Goal: Transaction & Acquisition: Purchase product/service

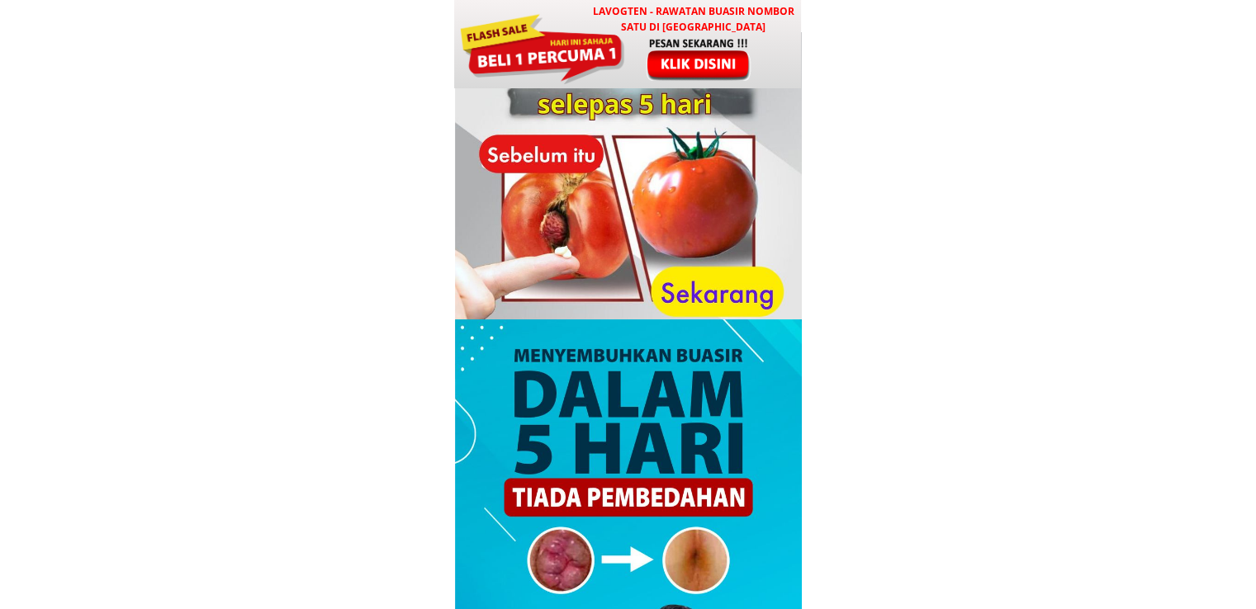
click at [588, 32] on h3 "LAVOGTEN - Rawatan Buasir Nombor Satu di [GEOGRAPHIC_DATA]" at bounding box center [692, 18] width 217 height 31
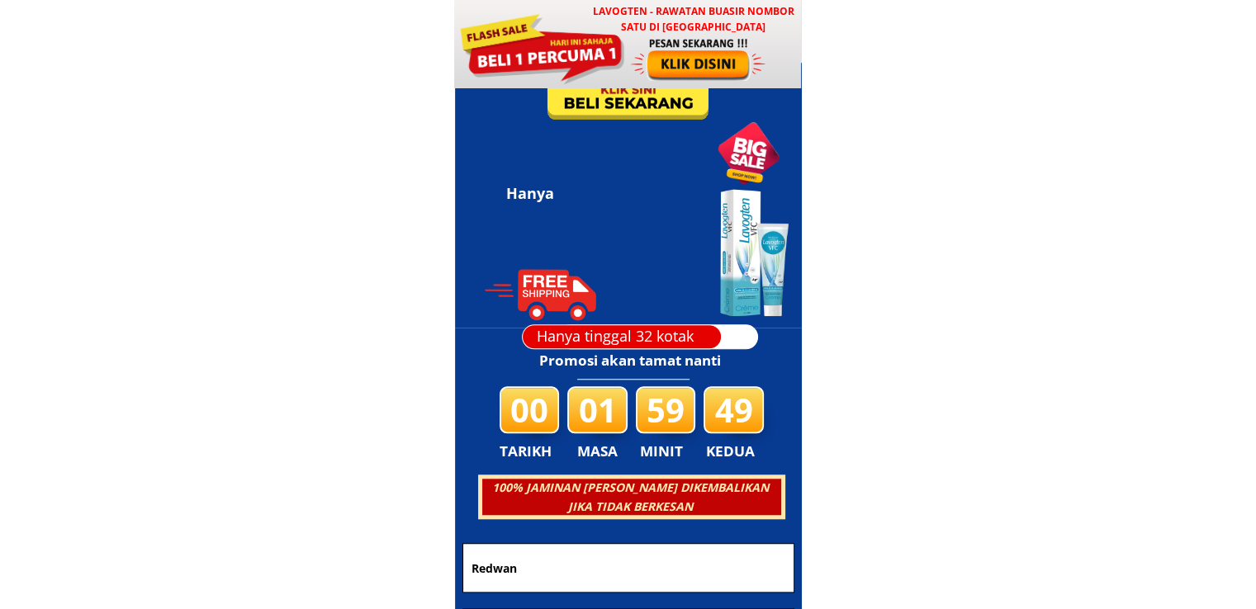
scroll to position [7959, 0]
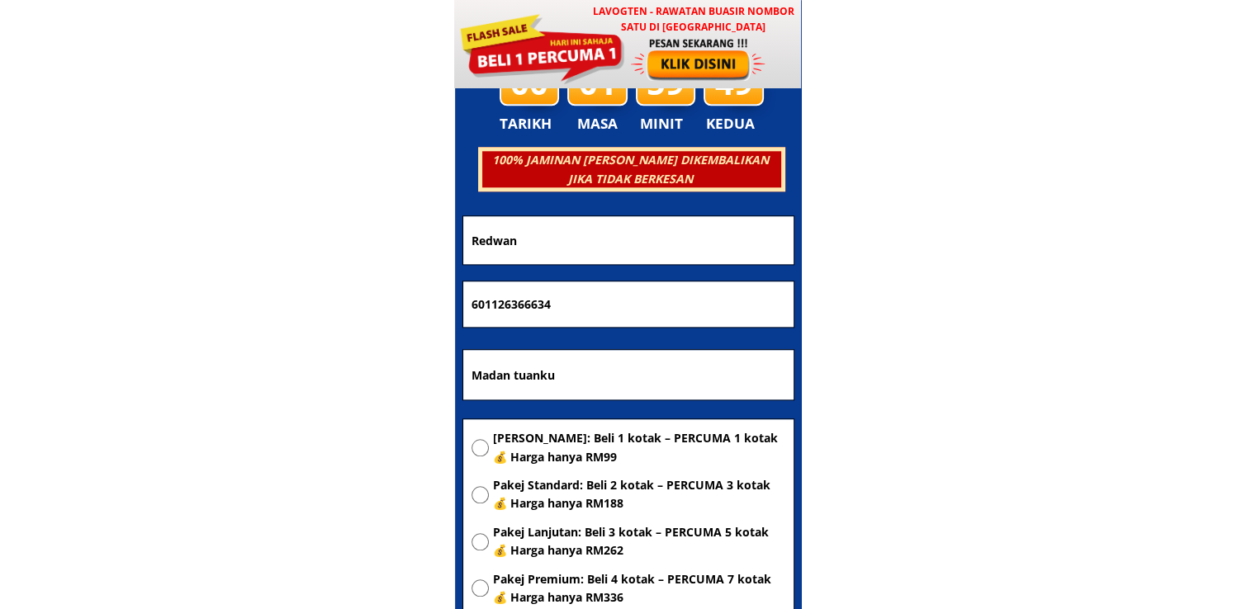
click at [614, 433] on span "[PERSON_NAME]: Beli 1 kotak – PERCUMA 1 kotak 💰 Harga hanya RM99" at bounding box center [639, 447] width 292 height 37
radio input "true"
click at [262, 362] on body "LAVOGTEN - Rawatan Buasir Nombor Satu di Malaysia Dengarkan pengalaman hebat pe…" at bounding box center [628, 473] width 1256 height 16865
paste input "SU 152 jln bidara setia2.tmn bidara setia.masjid tanah"
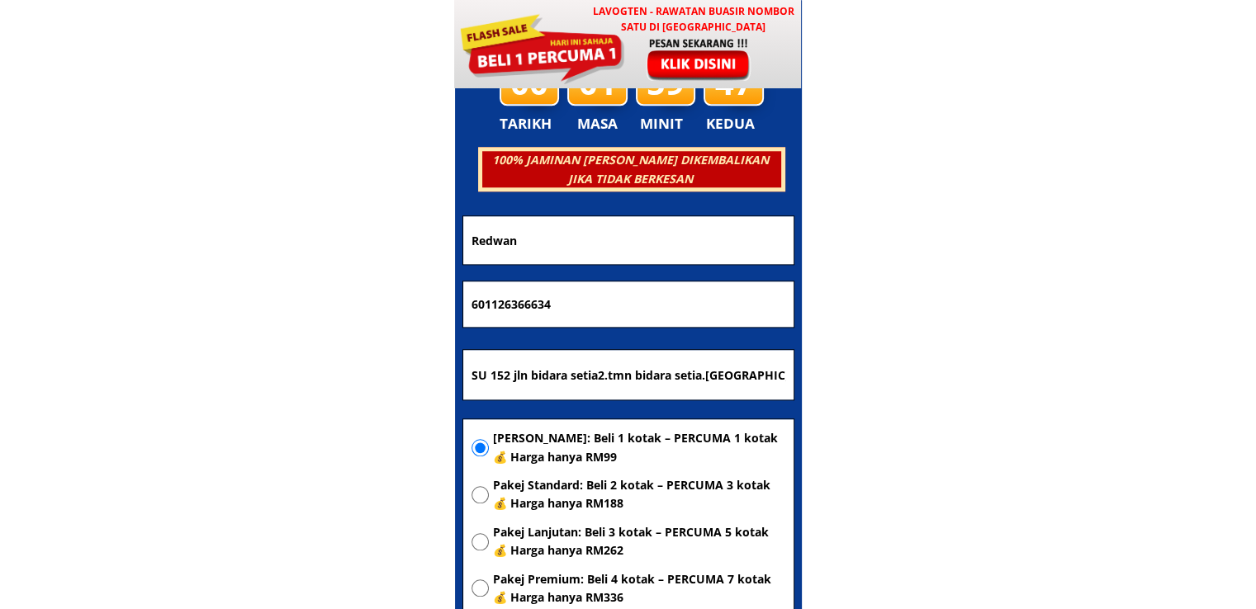
click at [616, 383] on input "SU 152 jln bidara setia2.tmn bidara setia.masjid tanah" at bounding box center [628, 375] width 322 height 50
paste input "text"
type input "SU 152 jln bidara setia2.tmn bidara setia.masjid tanah"
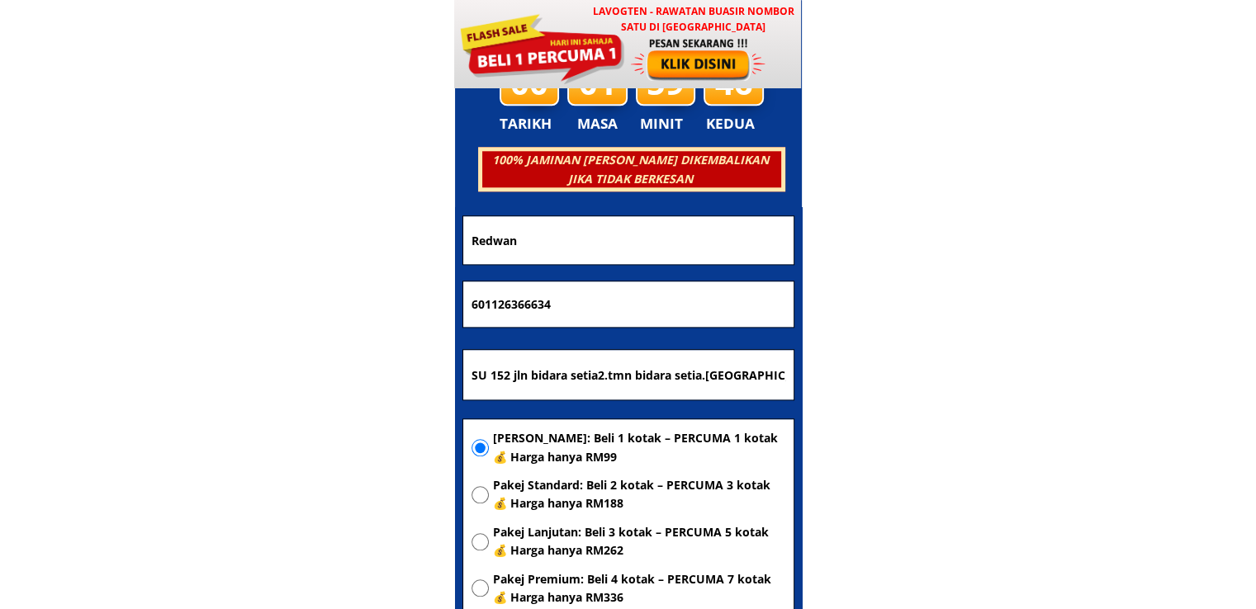
drag, startPoint x: 611, startPoint y: 310, endPoint x: 277, endPoint y: 313, distance: 334.3
click at [281, 313] on body "LAVOGTEN - Rawatan Buasir Nombor Satu di Malaysia Dengarkan pengalaman hebat pe…" at bounding box center [628, 473] width 1256 height 16865
paste input "016226692"
type input "0162266924"
drag, startPoint x: 515, startPoint y: 227, endPoint x: 351, endPoint y: 245, distance: 165.3
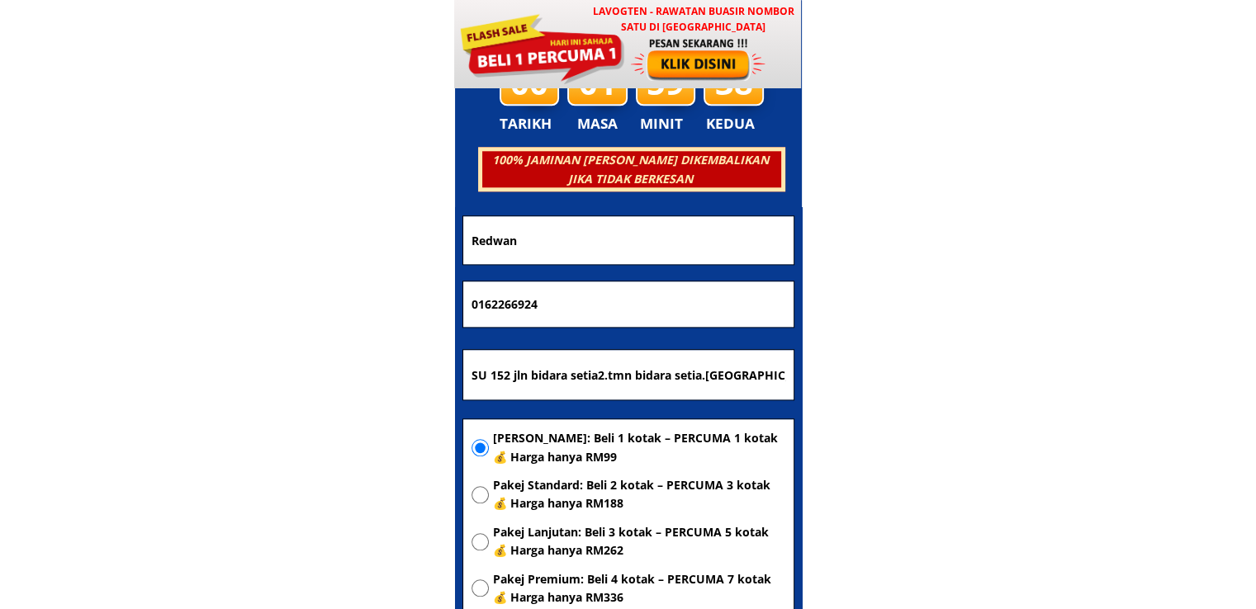
click at [386, 239] on body "LAVOGTEN - Rawatan Buasir Nombor Satu di Malaysia Dengarkan pengalaman hebat pe…" at bounding box center [628, 473] width 1256 height 16865
paste input "Suriani Muhamad"
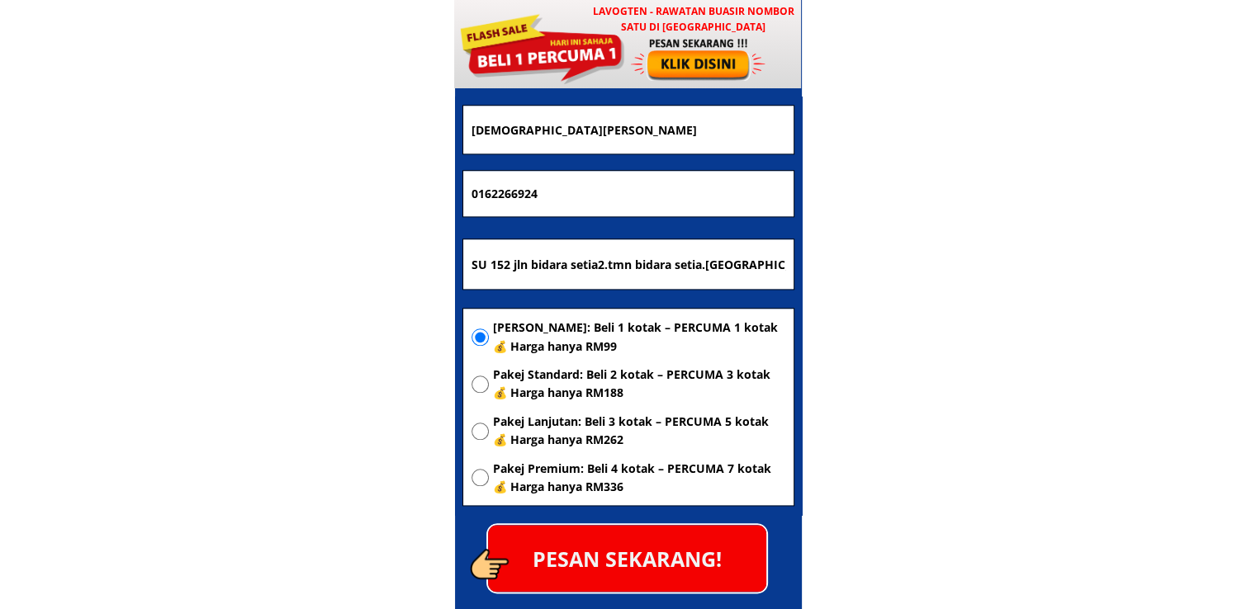
scroll to position [8207, 0]
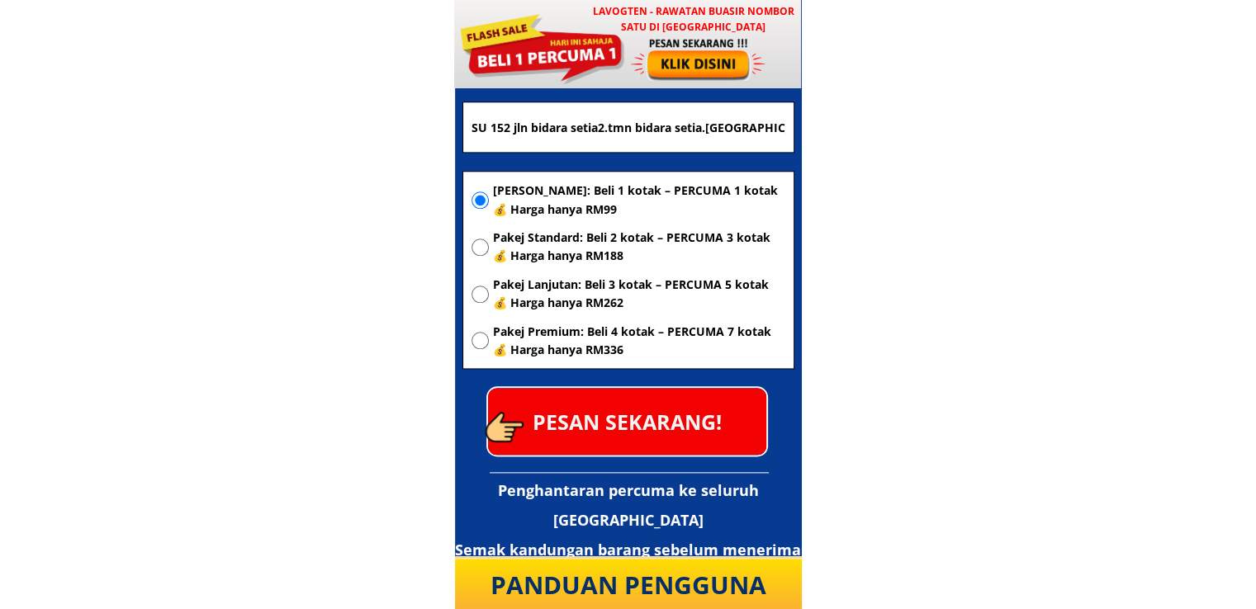
type input "Suriani Muhamad"
click at [670, 417] on p "PESAN SEKARANG!" at bounding box center [627, 421] width 278 height 67
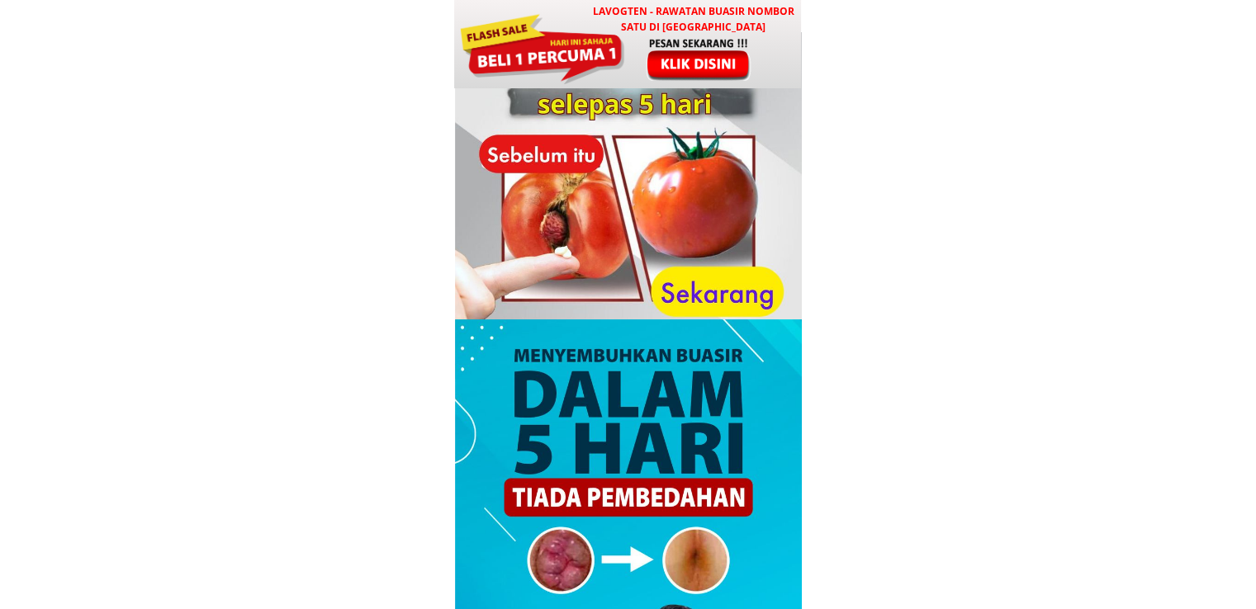
click at [546, 37] on div at bounding box center [541, 47] width 167 height 74
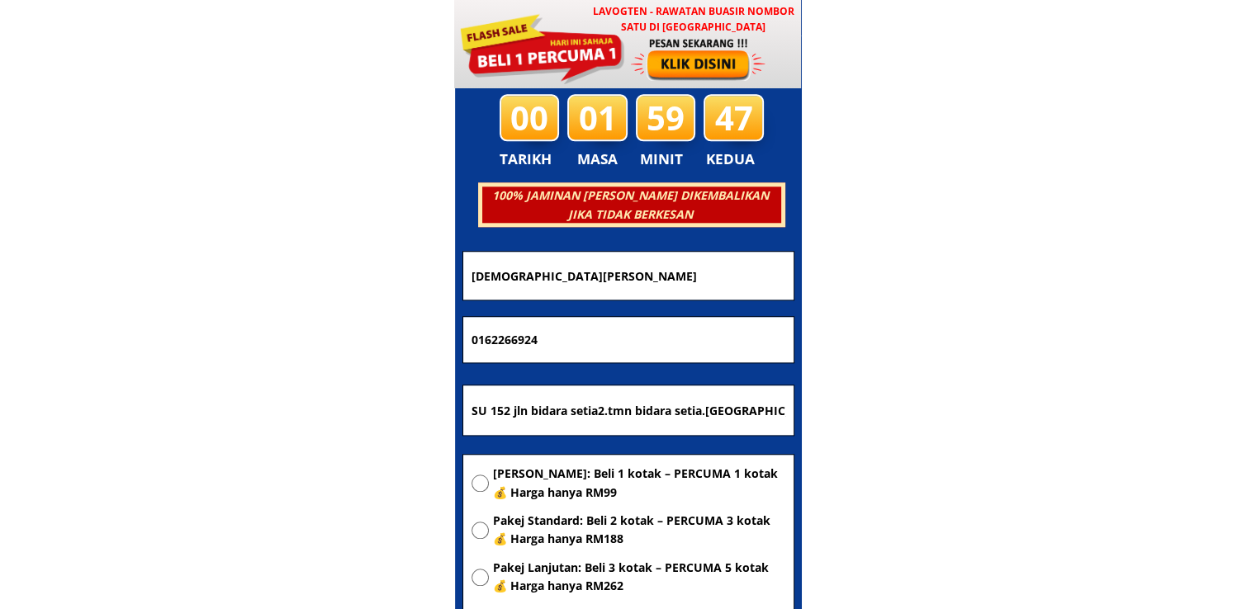
scroll to position [7959, 0]
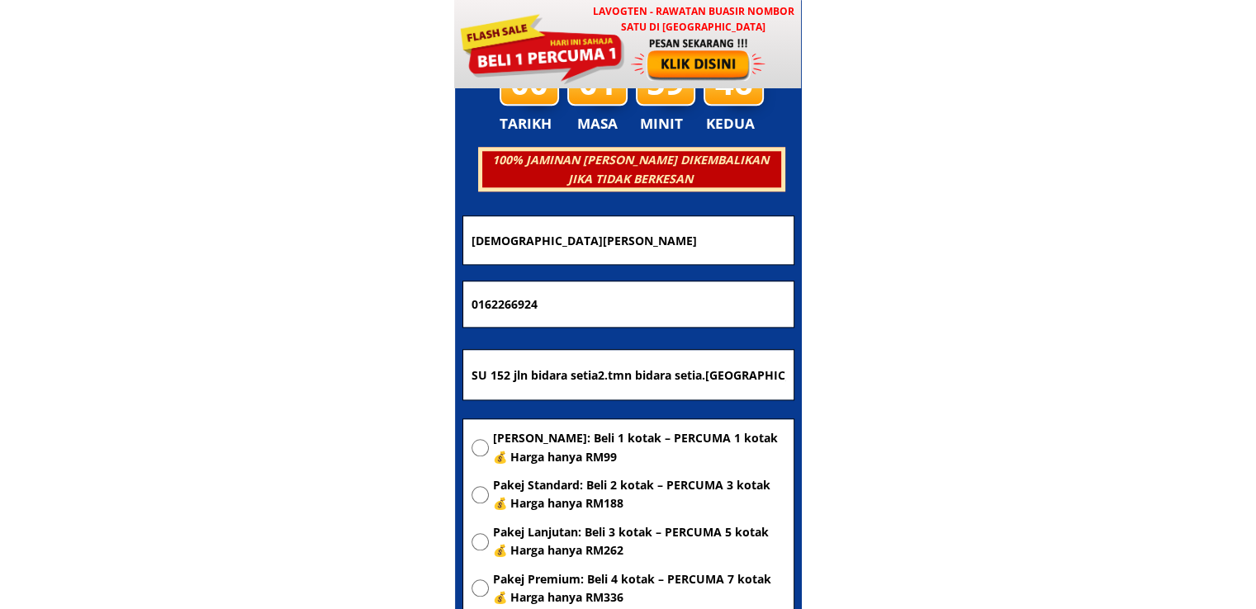
click at [717, 379] on input "SU 152 jln bidara setia2.tmn bidara setia.masjid tanah" at bounding box center [628, 375] width 322 height 50
paste input "Jln Dato yusuf shahbudin 5"
type input "Jln Dato yusuf shahbudin 5"
click at [637, 437] on span "[PERSON_NAME]: Beli 1 kotak – PERCUMA 1 kotak 💰 Harga hanya RM99" at bounding box center [639, 447] width 292 height 37
radio input "true"
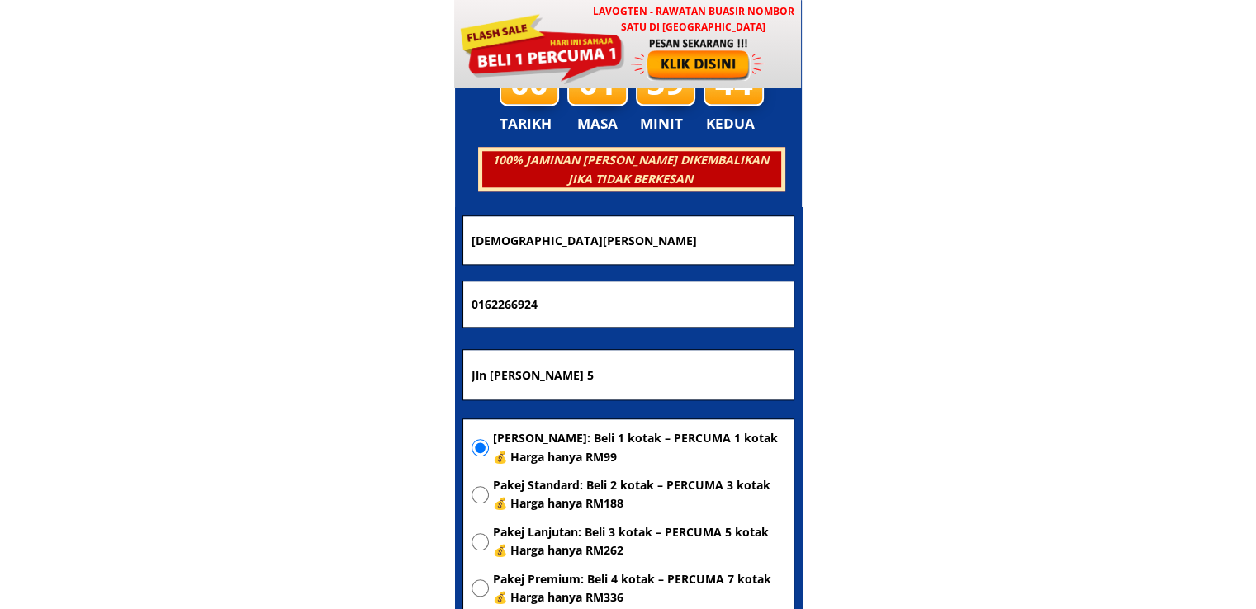
drag, startPoint x: 331, startPoint y: 289, endPoint x: 227, endPoint y: 289, distance: 104.0
click at [301, 289] on body "LAVOGTEN - Rawatan Buasir Nombor Satu di Malaysia Dengarkan pengalaman hebat pe…" at bounding box center [628, 473] width 1256 height 16865
paste input "108917290"
type input "108917290"
click at [646, 201] on div at bounding box center [628, 196] width 332 height 168
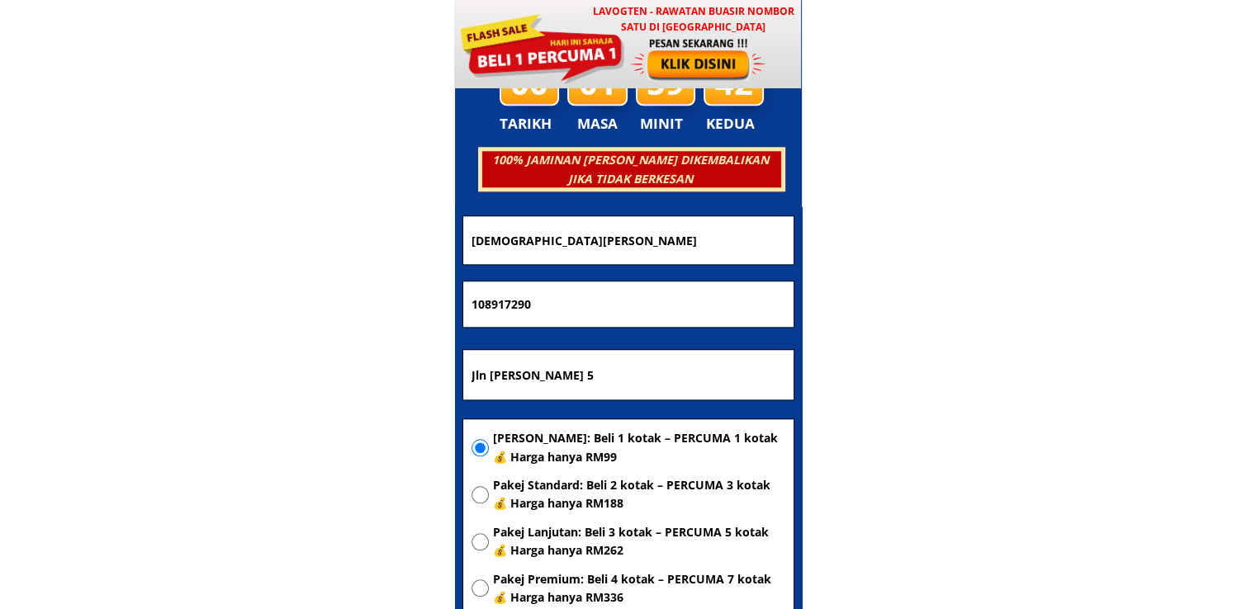
drag, startPoint x: 633, startPoint y: 229, endPoint x: 218, endPoint y: 228, distance: 415.2
click at [258, 229] on body "LAVOGTEN - Rawatan Buasir Nombor Satu di Malaysia Dengarkan pengalaman hebat pe…" at bounding box center [628, 473] width 1256 height 16865
paste input "Mohd Shahker"
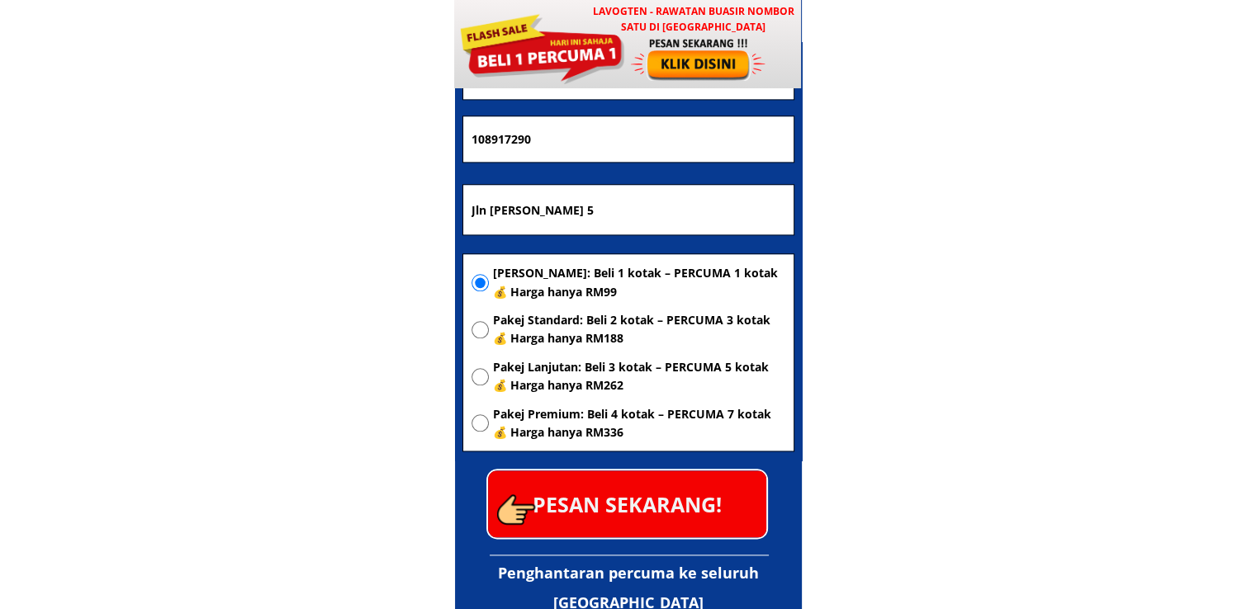
type input "Mohd Shahker"
click at [637, 484] on p "PESAN SEKARANG!" at bounding box center [627, 504] width 278 height 67
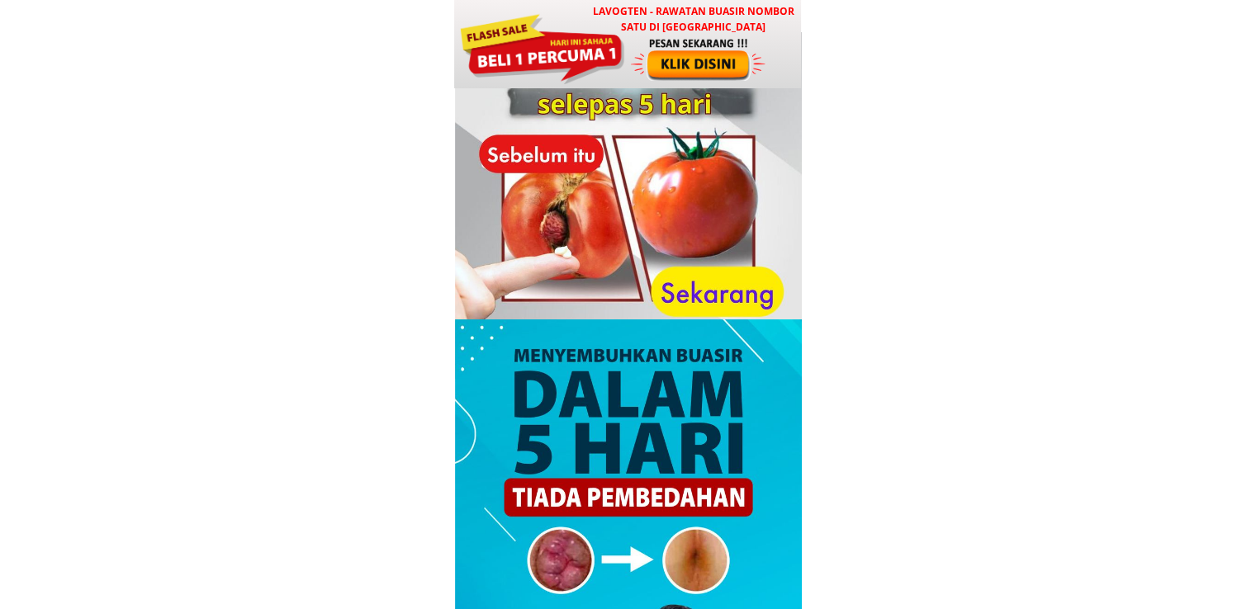
click at [566, 59] on div at bounding box center [541, 47] width 167 height 74
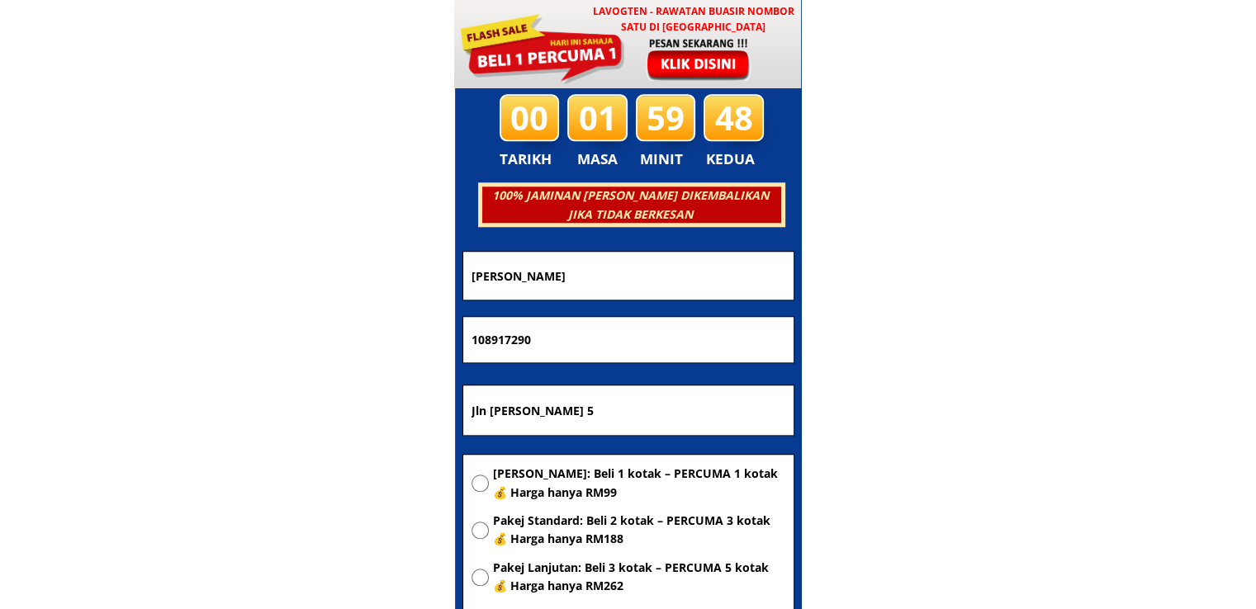
scroll to position [7959, 0]
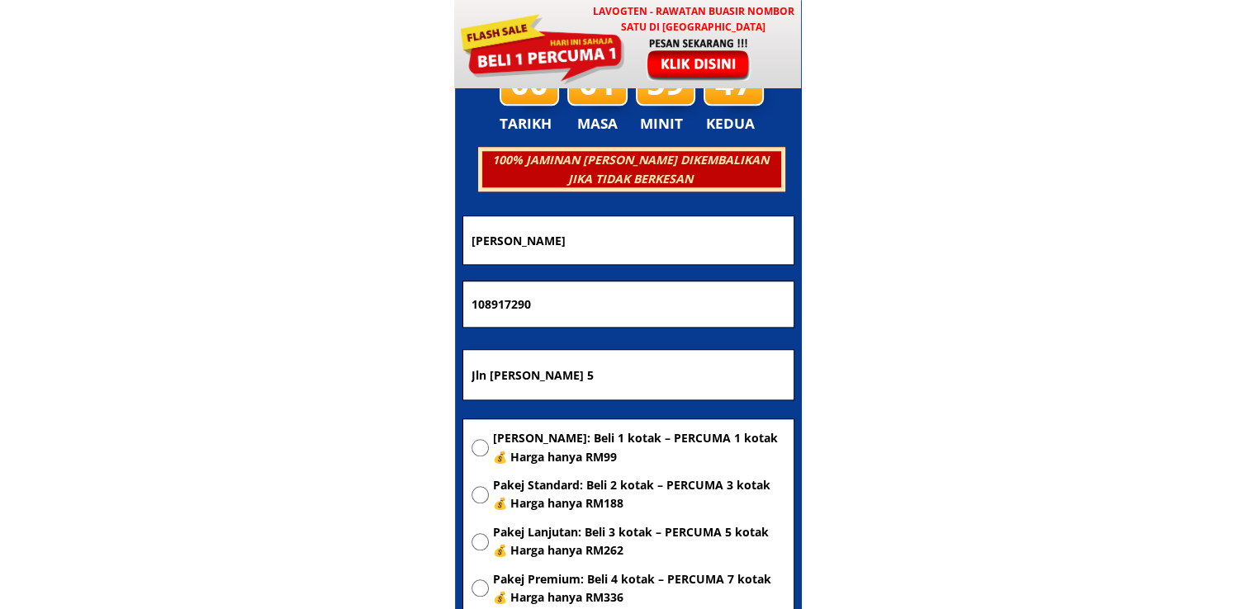
drag, startPoint x: 701, startPoint y: 369, endPoint x: 261, endPoint y: 375, distance: 440.0
click at [241, 369] on body "LAVOGTEN - Rawatan Buasir Nombor Satu di Malaysia Dengarkan pengalaman hebat pe…" at bounding box center [628, 473] width 1256 height 16865
paste input "Flat indah jaya"
type input "Flat indah jaya"
click at [512, 429] on span "[PERSON_NAME]: Beli 1 kotak – PERCUMA 1 kotak 💰 Harga hanya RM99" at bounding box center [639, 447] width 292 height 37
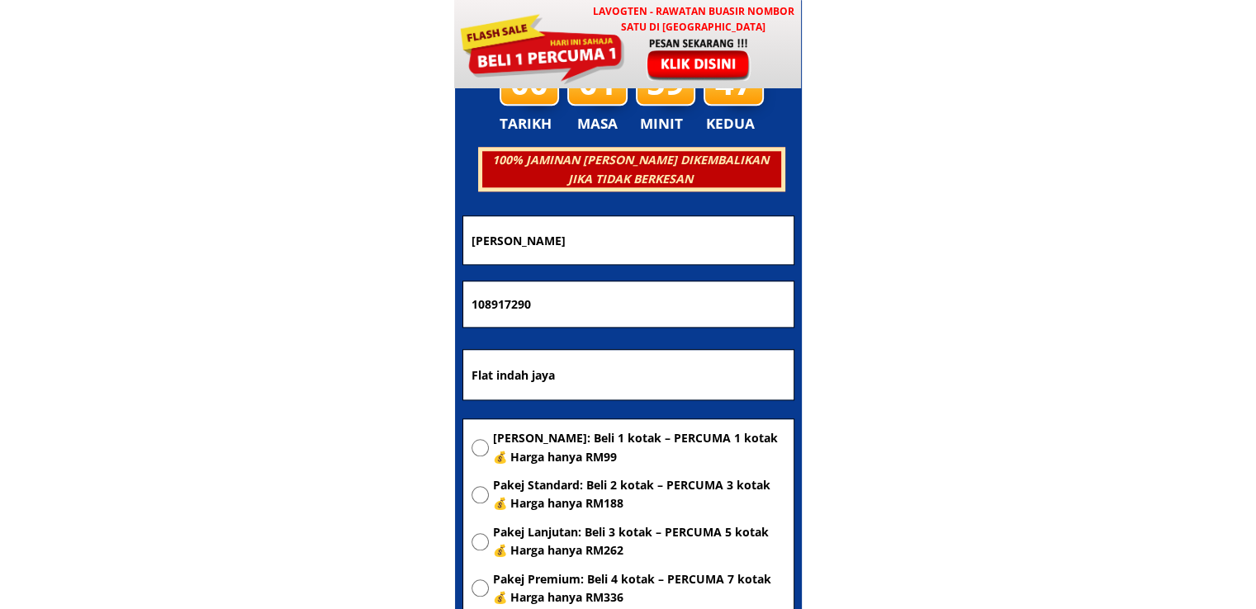
radio input "true"
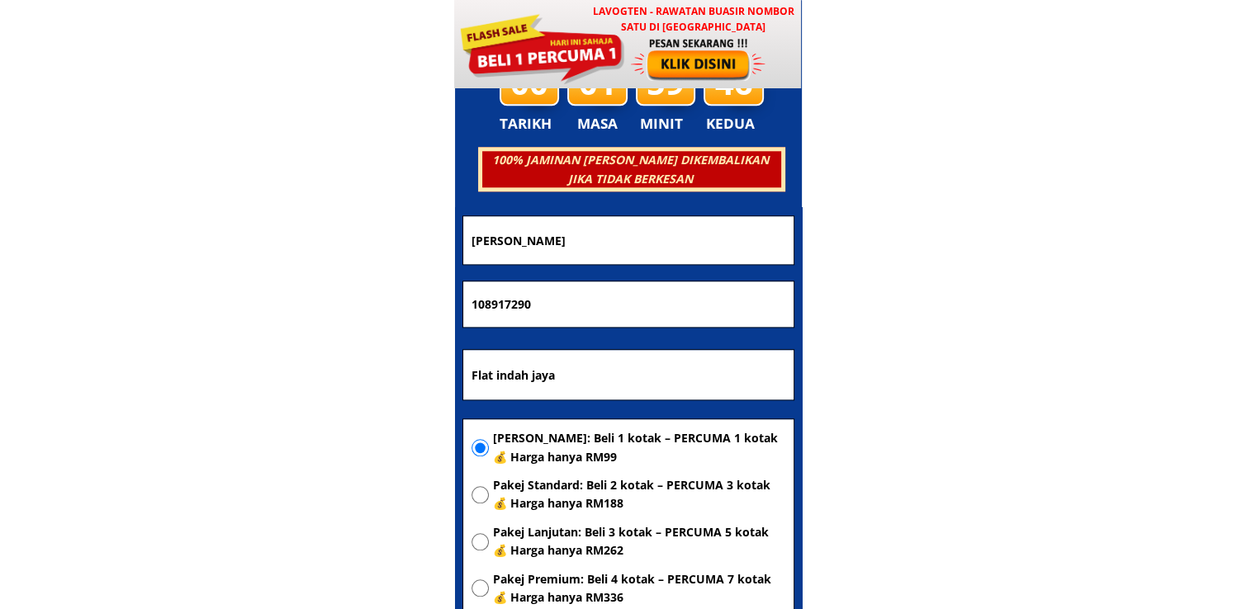
drag, startPoint x: 597, startPoint y: 297, endPoint x: 361, endPoint y: 291, distance: 236.1
click at [361, 291] on body "LAVOGTEN - Rawatan Buasir Nombor Satu di Malaysia Dengarkan pengalaman hebat pe…" at bounding box center [628, 473] width 1256 height 16865
paste input "33937846"
type input "133937846"
drag, startPoint x: 614, startPoint y: 229, endPoint x: 218, endPoint y: 239, distance: 396.3
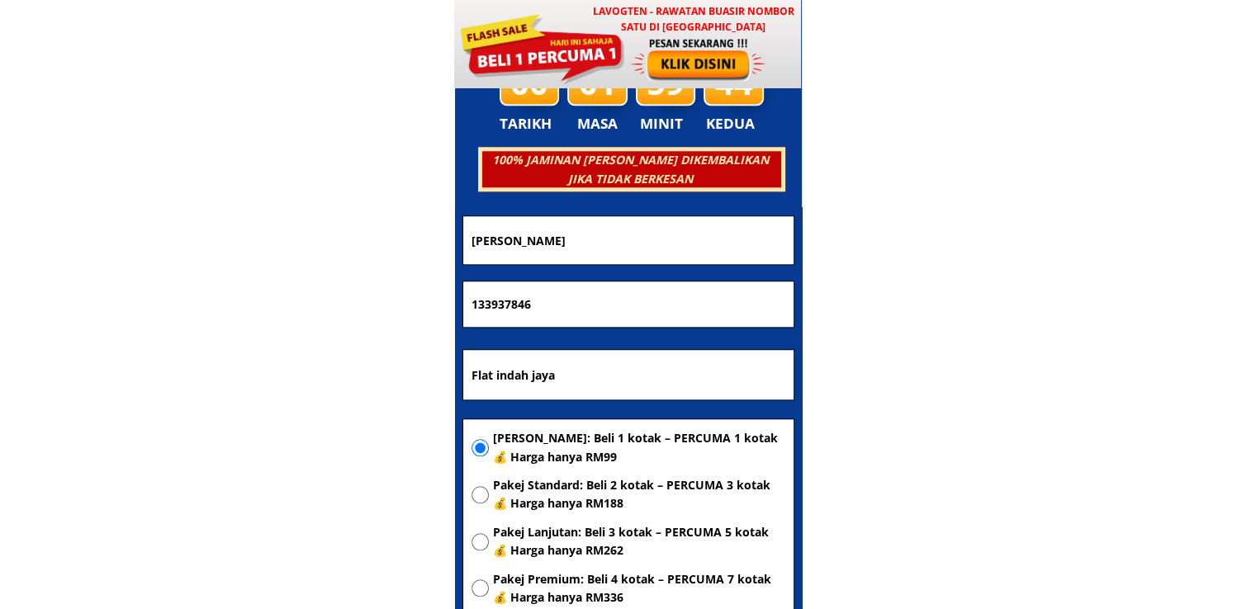
click at [221, 239] on body "LAVOGTEN - Rawatan Buasir Nombor Satu di Malaysia Dengarkan pengalaman hebat pe…" at bounding box center [628, 473] width 1256 height 16865
paste input "[PERSON_NAME]"
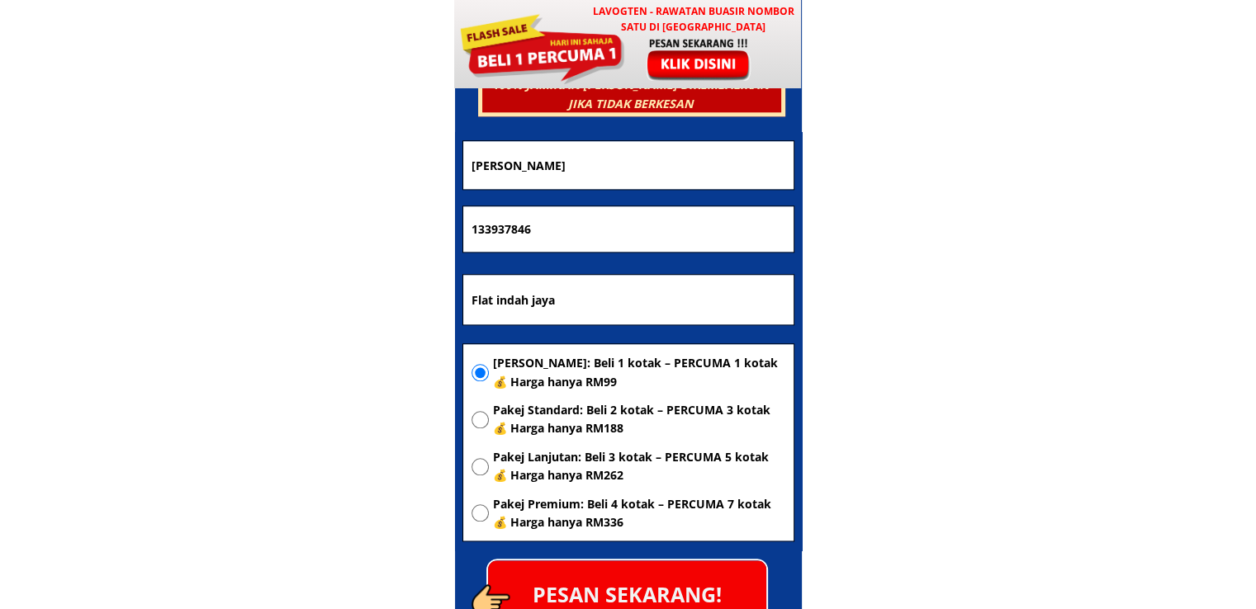
scroll to position [8124, 0]
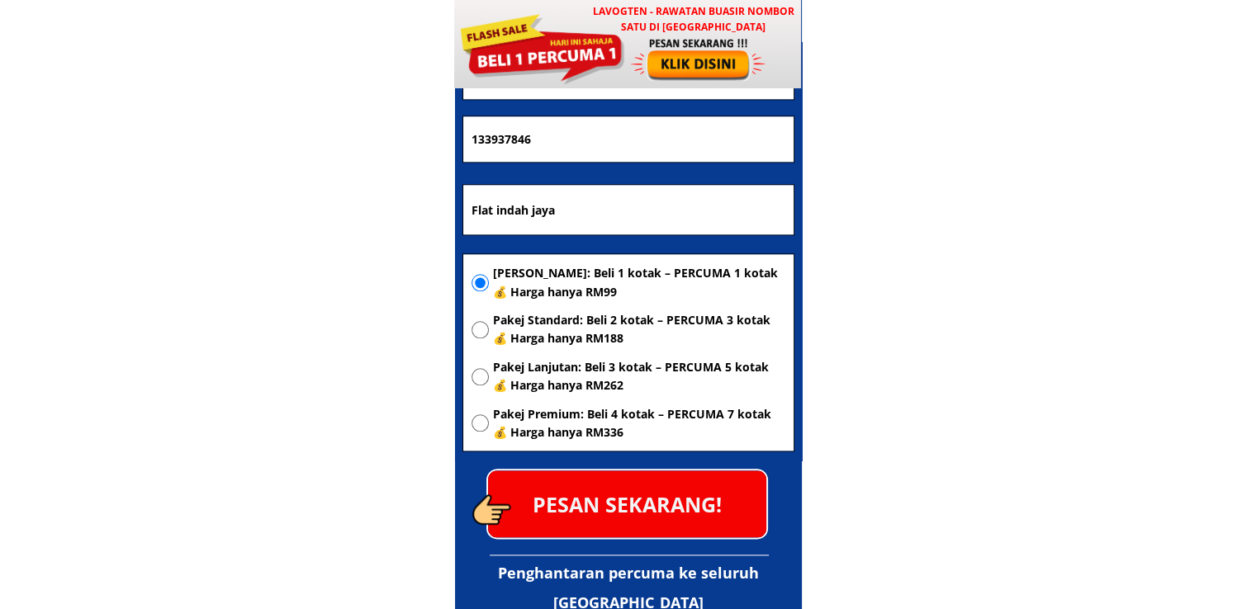
type input "[PERSON_NAME]"
click at [687, 488] on p "PESAN SEKARANG!" at bounding box center [627, 504] width 278 height 67
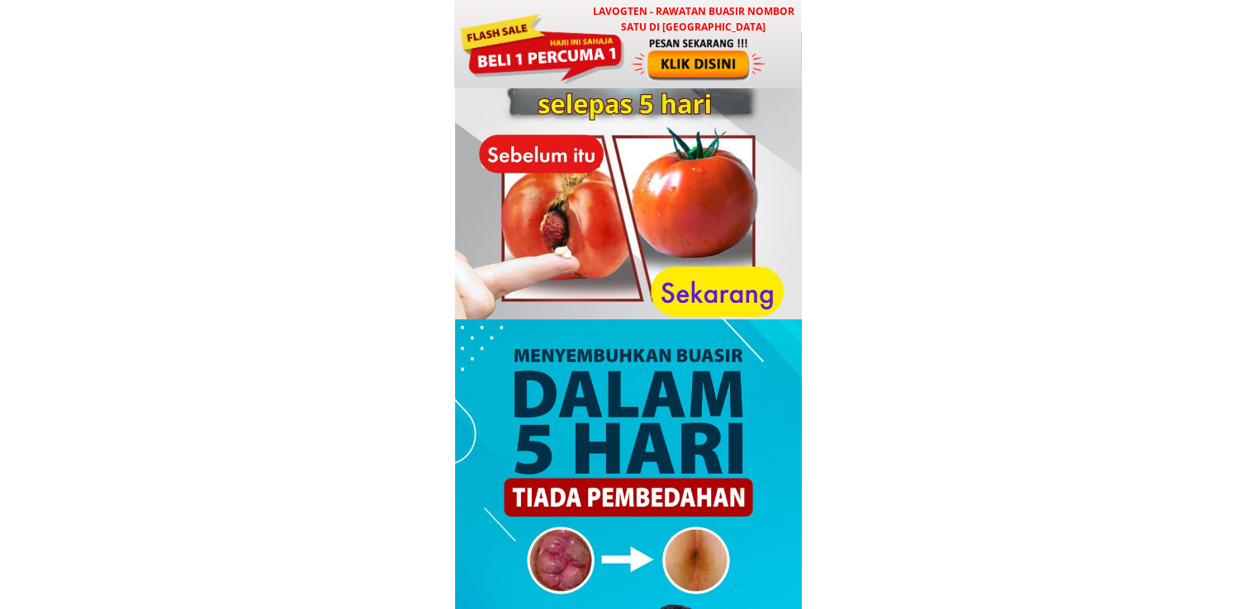
click at [709, 55] on div at bounding box center [699, 58] width 137 height 45
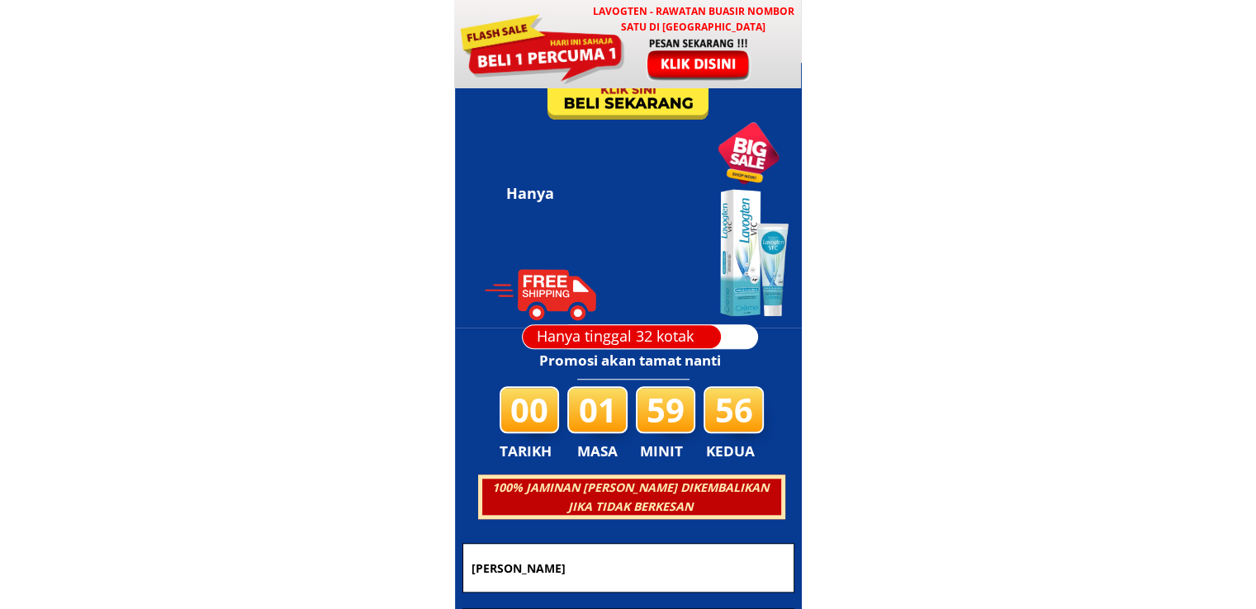
scroll to position [7959, 0]
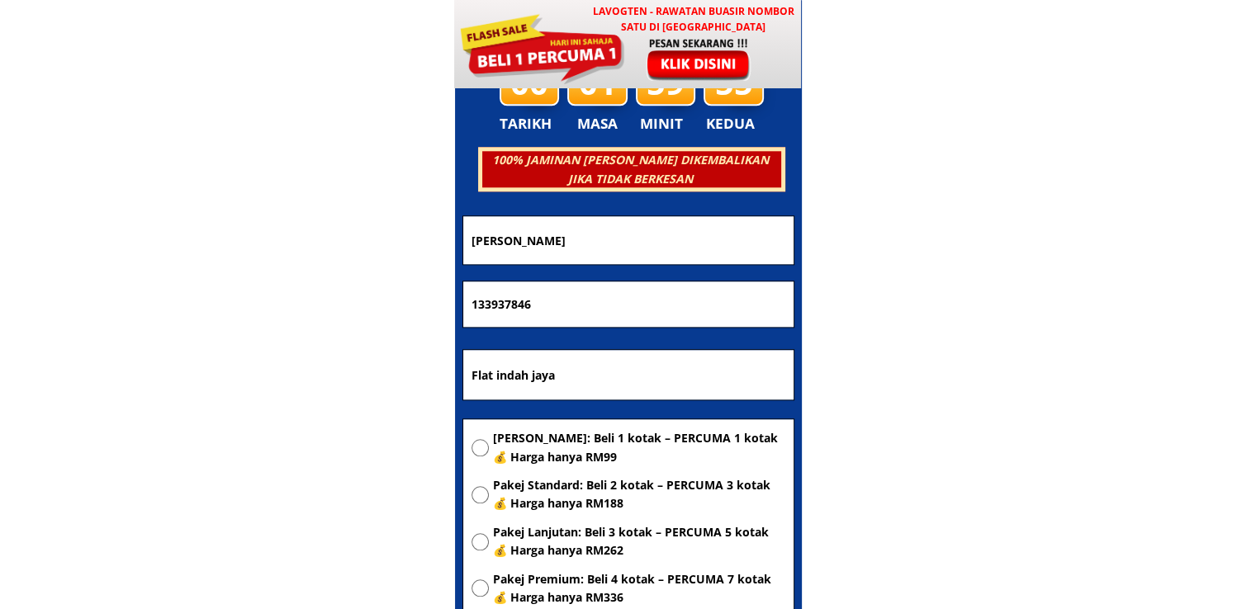
drag, startPoint x: 592, startPoint y: 378, endPoint x: 300, endPoint y: 390, distance: 291.6
click at [305, 390] on body "LAVOGTEN - Rawatan Buasir Nombor Satu di [GEOGRAPHIC_DATA] Dengarkan pengalaman…" at bounding box center [628, 473] width 1256 height 16865
type input "Rh. Sebang, Sebeliau Asal"
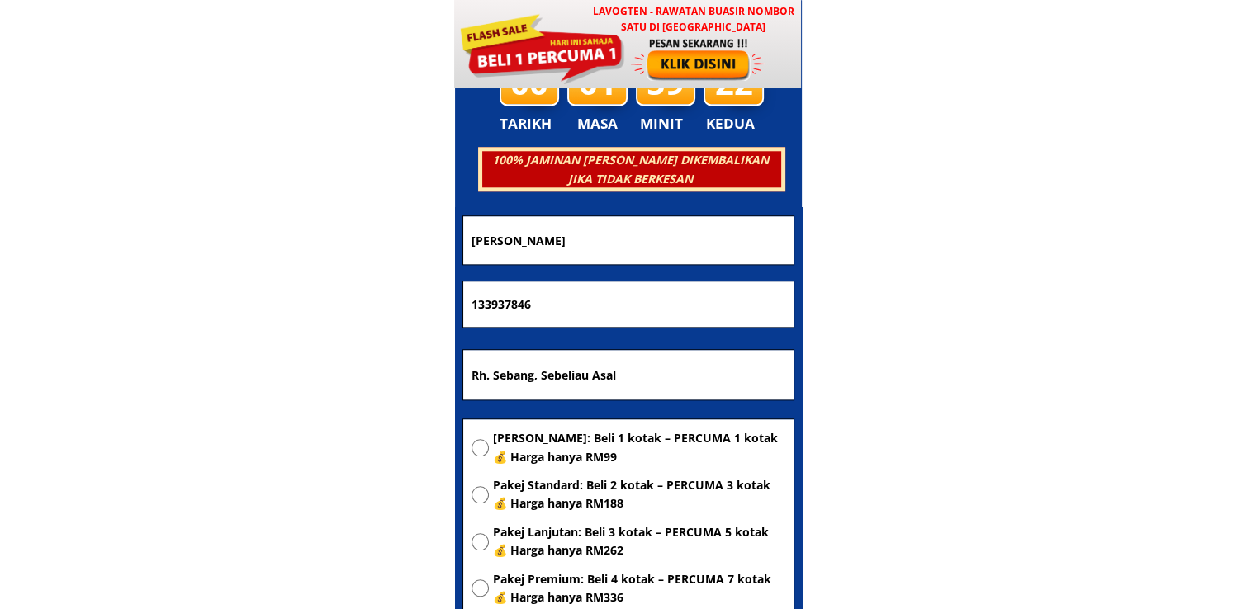
drag, startPoint x: 603, startPoint y: 300, endPoint x: 404, endPoint y: 300, distance: 198.9
click at [408, 300] on body "LAVOGTEN - Rawatan Buasir Nombor Satu di [GEOGRAPHIC_DATA] Dengarkan pengalaman…" at bounding box center [628, 473] width 1256 height 16865
drag, startPoint x: 683, startPoint y: 229, endPoint x: 258, endPoint y: 257, distance: 426.9
click at [264, 252] on body "LAVOGTEN - Rawatan Buasir Nombor Satu di [GEOGRAPHIC_DATA] Dengarkan pengalaman…" at bounding box center [628, 473] width 1256 height 16865
paste input "Sebang anak [PERSON_NAME]"
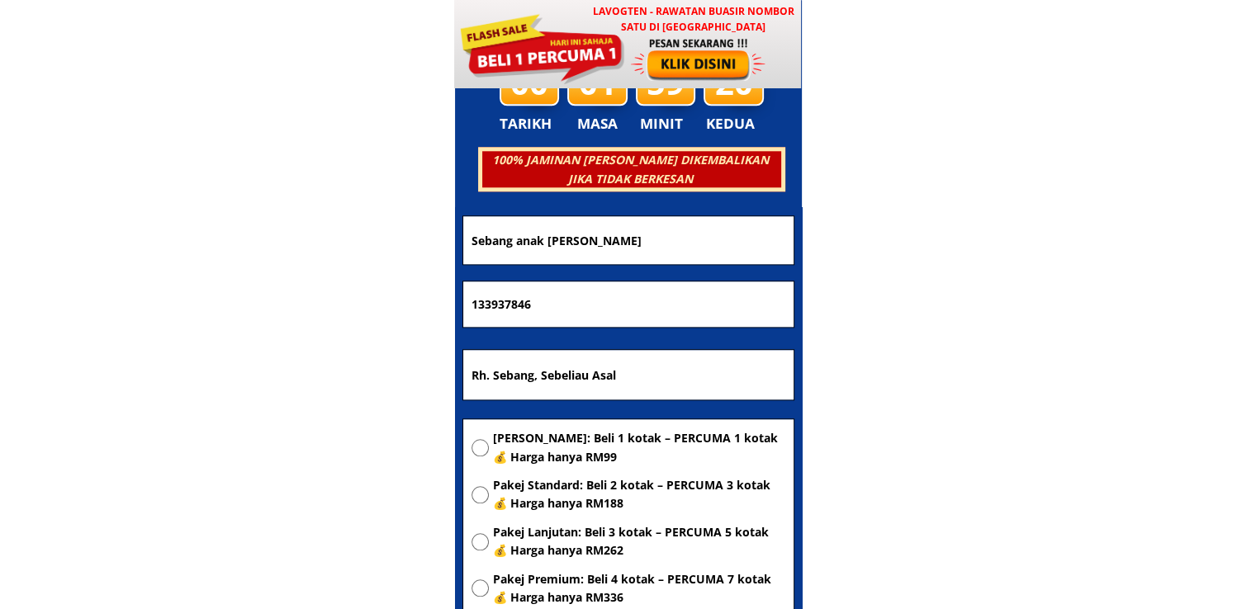
type input "Sebang anak [PERSON_NAME]"
drag, startPoint x: 537, startPoint y: 310, endPoint x: 303, endPoint y: 308, distance: 234.4
click at [303, 308] on body "LAVOGTEN - Rawatan Buasir Nombor Satu di [GEOGRAPHIC_DATA] Dengarkan pengalaman…" at bounding box center [628, 473] width 1256 height 16865
paste input "0194231437"
type input "0194231437"
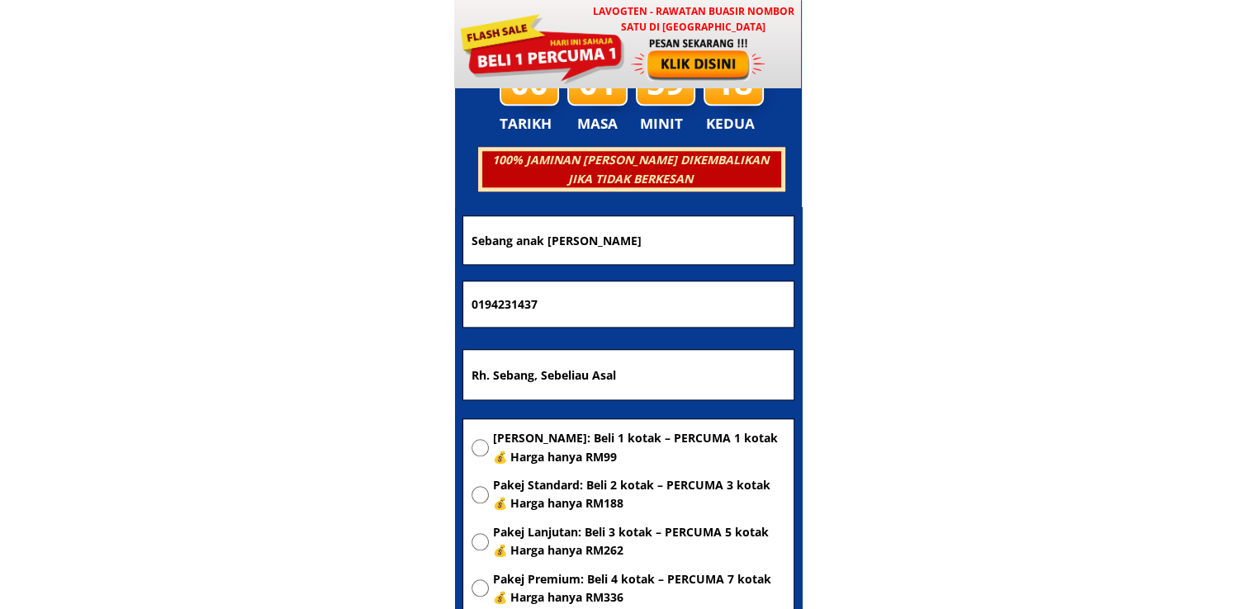
click at [605, 434] on span "[PERSON_NAME]: Beli 1 kotak – PERCUMA 1 kotak 💰 Harga hanya RM99" at bounding box center [639, 447] width 292 height 37
radio input "true"
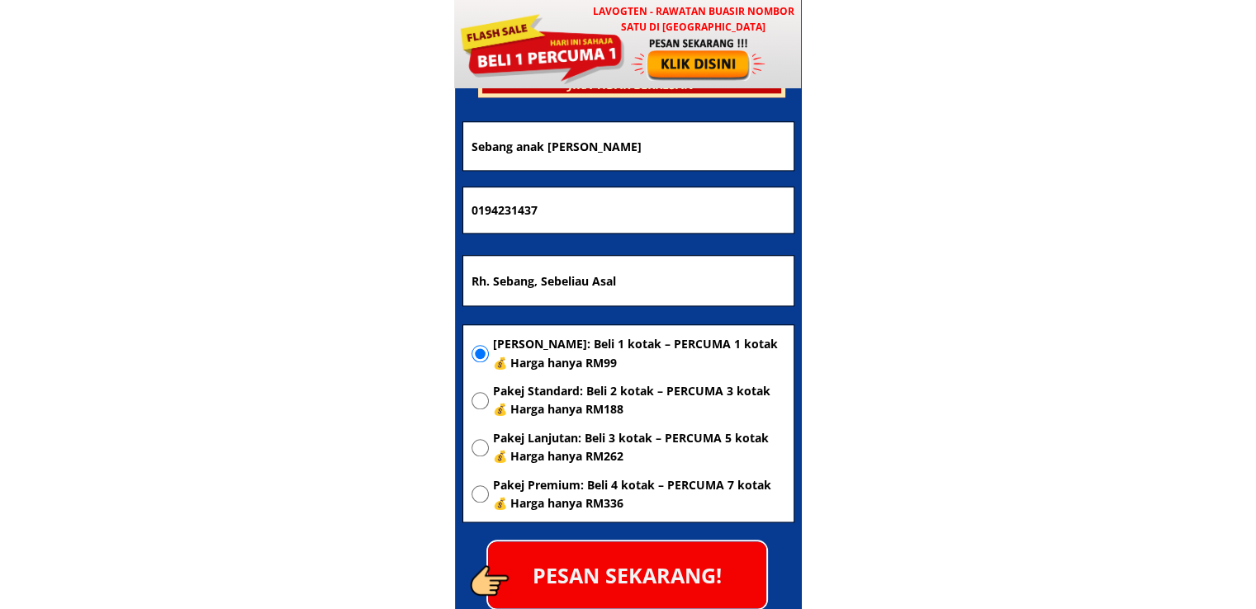
scroll to position [8124, 0]
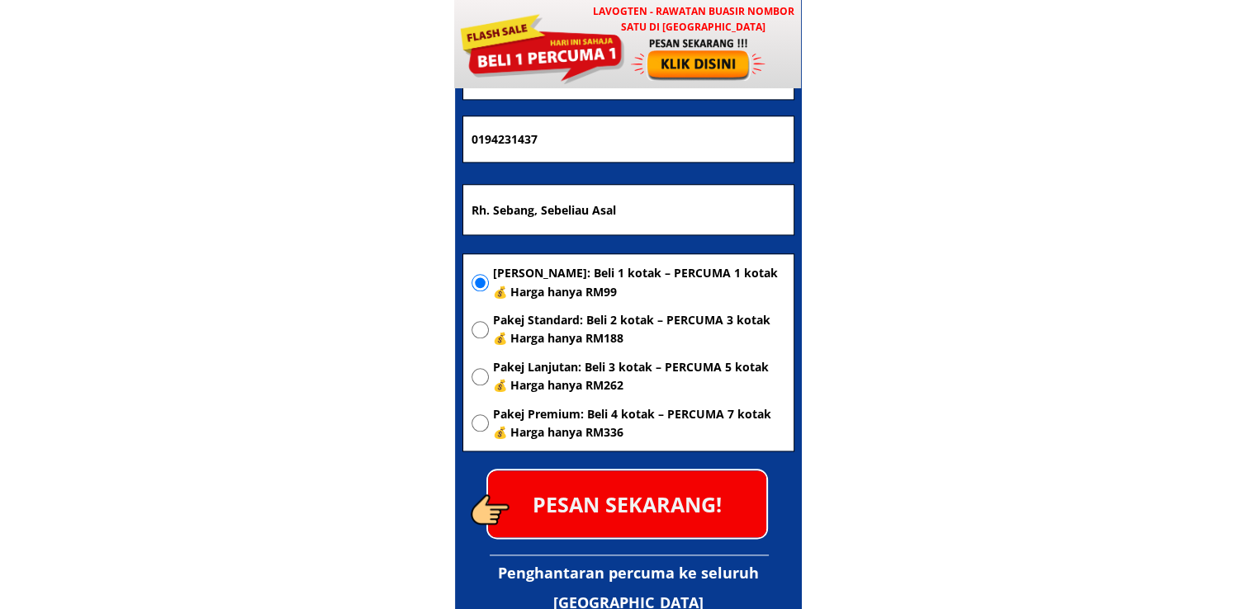
click at [664, 505] on p "PESAN SEKARANG!" at bounding box center [627, 504] width 278 height 67
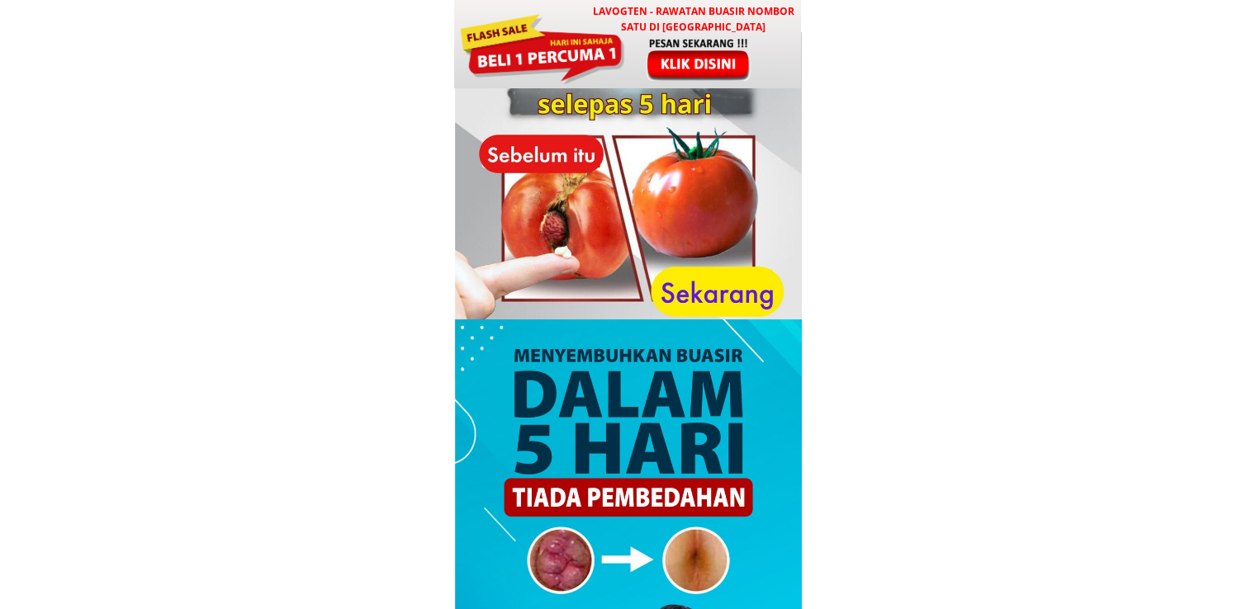
click at [588, 40] on div at bounding box center [541, 47] width 167 height 74
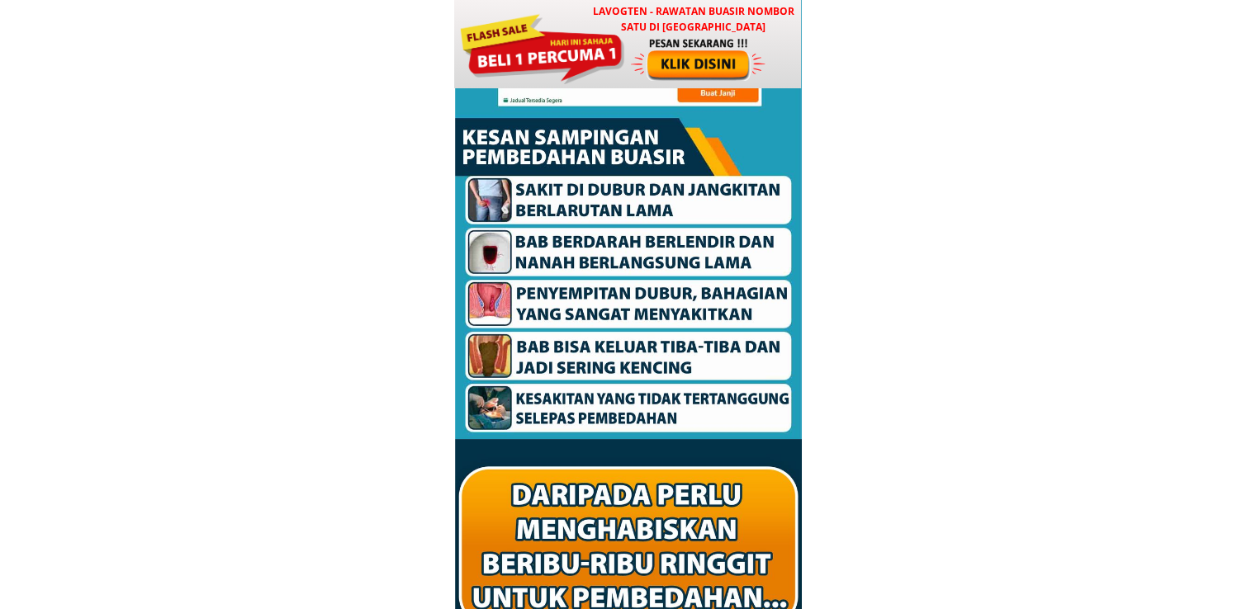
scroll to position [7959, 0]
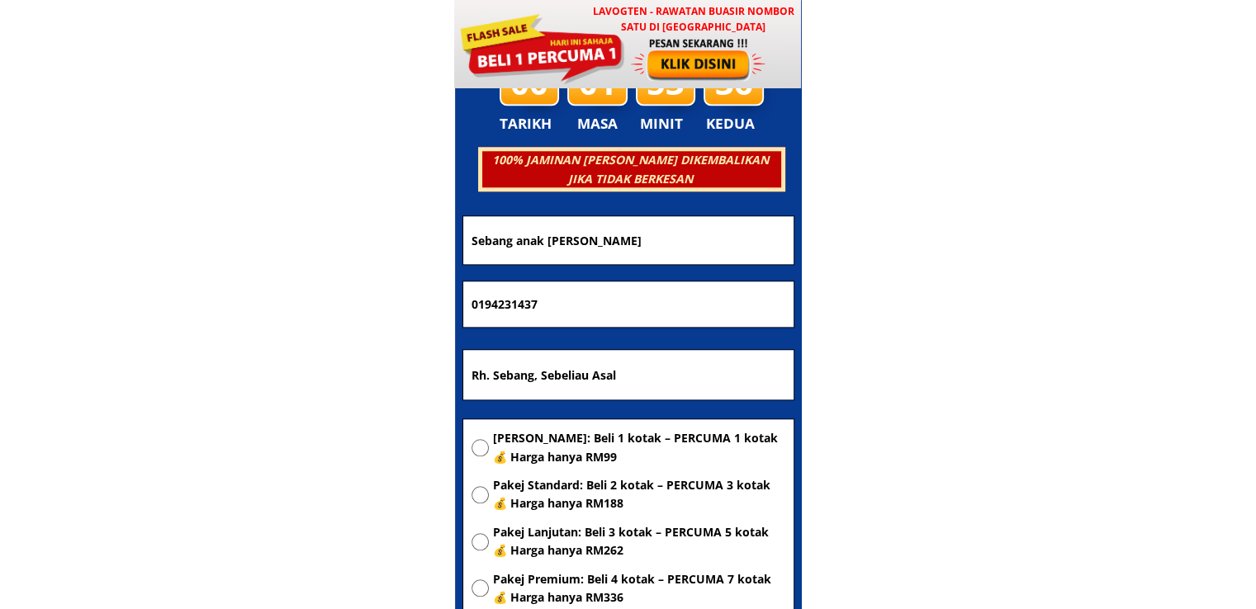
drag, startPoint x: 721, startPoint y: 384, endPoint x: 297, endPoint y: 384, distance: 424.3
click at [329, 384] on body "LAVOGTEN - Rawatan Buasir Nombor Satu di Malaysia Dengarkan pengalaman hebat pe…" at bounding box center [628, 473] width 1256 height 16865
paste input "558 mukim 9, kampung matahari naik teluk kumbar 11920 bayan lepas pulau Pinang."
type input "558 mukim 9, kampung matahari naik teluk kumbar 11920 bayan lepas pulau Pinang."
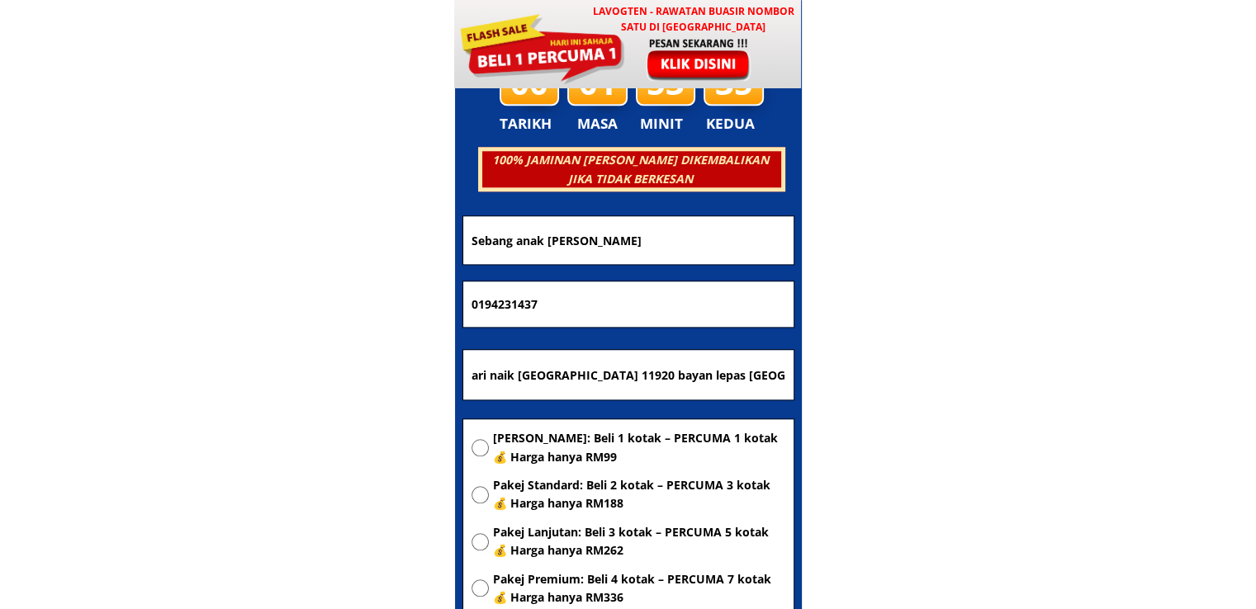
click at [565, 452] on span "[PERSON_NAME]: Beli 1 kotak – PERCUMA 1 kotak 💰 Harga hanya RM99" at bounding box center [639, 447] width 292 height 37
radio input "true"
drag, startPoint x: 650, startPoint y: 312, endPoint x: 230, endPoint y: 308, distance: 420.2
click at [238, 308] on body "LAVOGTEN - Rawatan Buasir Nombor Satu di Malaysia Dengarkan pengalaman hebat pe…" at bounding box center [628, 473] width 1256 height 16865
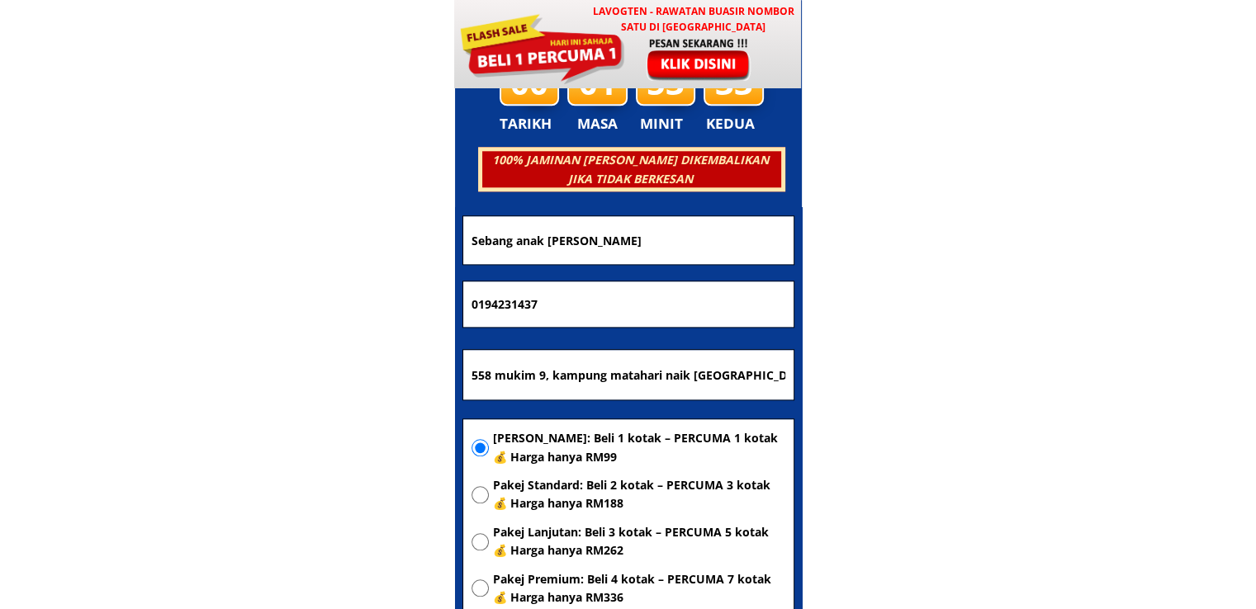
paste input "6-4019313"
type input "016-4019313"
drag, startPoint x: 627, startPoint y: 248, endPoint x: 185, endPoint y: 271, distance: 443.0
click at [193, 268] on body "LAVOGTEN - Rawatan Buasir Nombor Satu di Malaysia Dengarkan pengalaman hebat pe…" at bounding box center [628, 473] width 1256 height 16865
paste input ""Rameizi Osman"
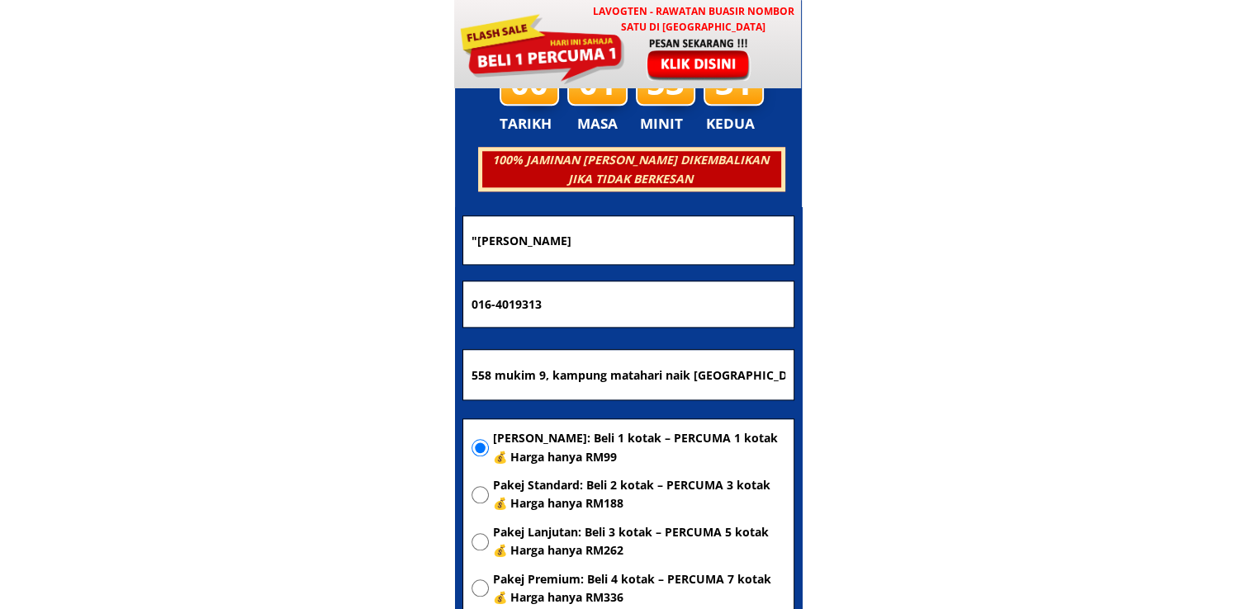
click at [475, 239] on input ""Rameizi Osman" at bounding box center [628, 239] width 322 height 47
type input "Rameizi Osman"
click at [494, 303] on input "016-4019313" at bounding box center [628, 304] width 322 height 46
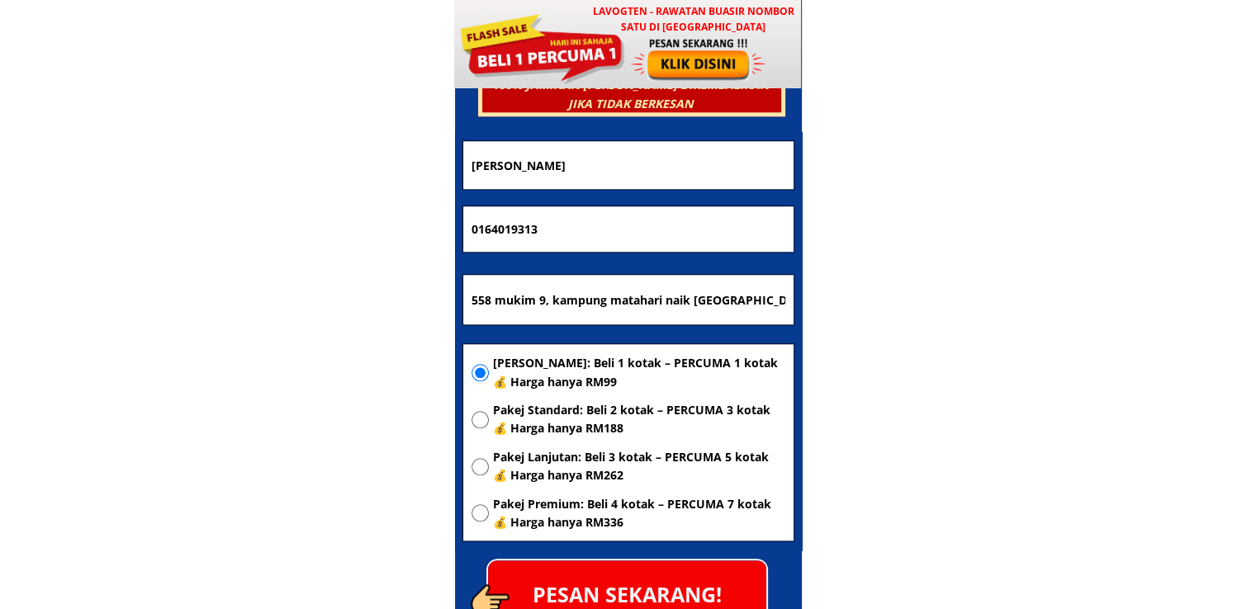
scroll to position [8124, 0]
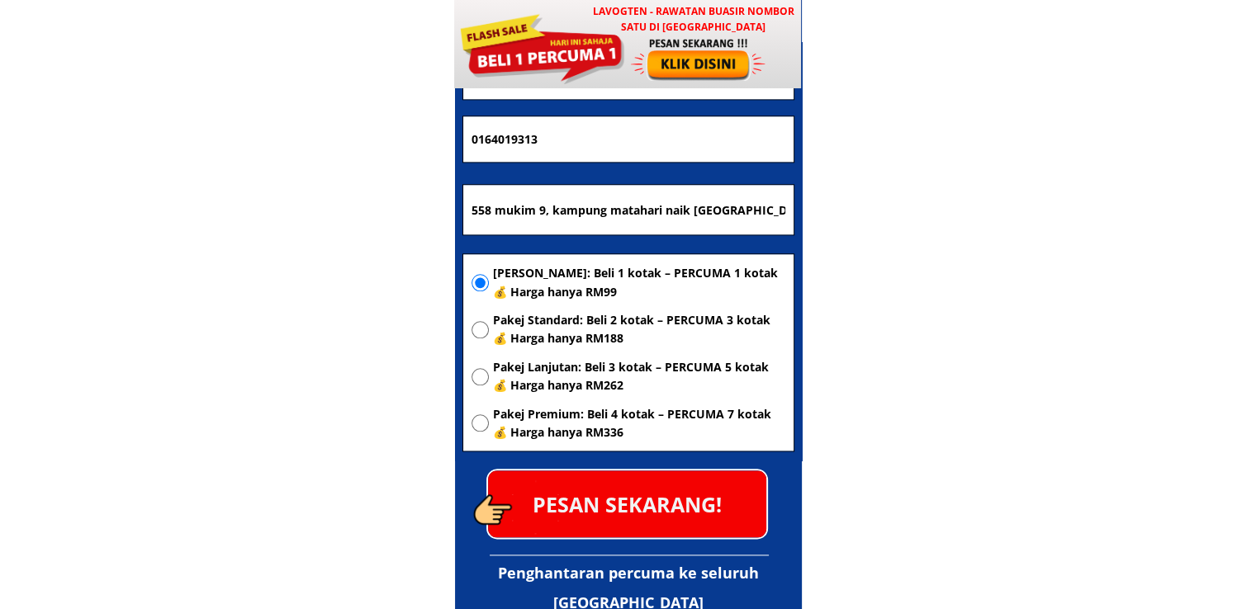
type input "0164019313"
click at [679, 516] on p "PESAN SEKARANG!" at bounding box center [627, 504] width 278 height 67
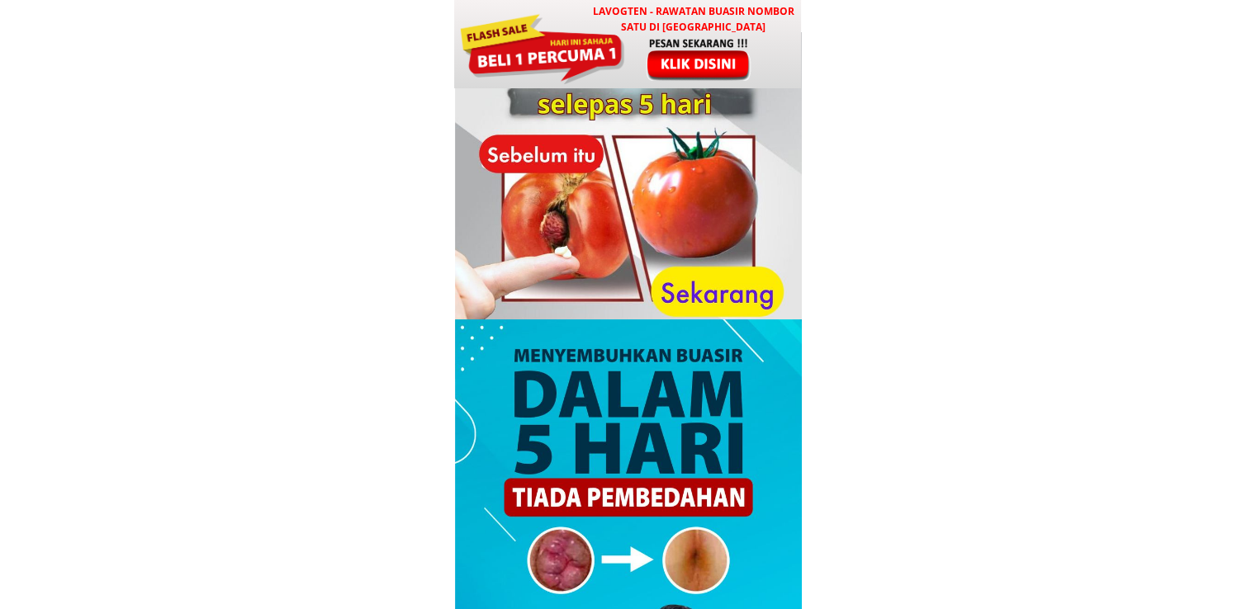
click at [656, 39] on div at bounding box center [699, 58] width 137 height 45
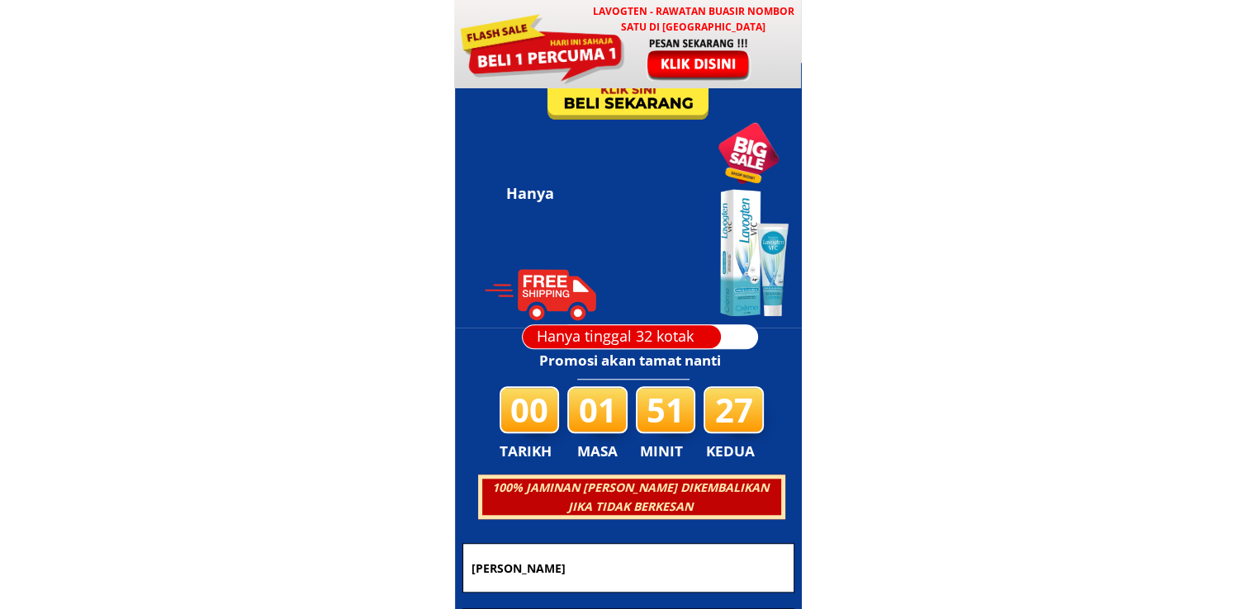
scroll to position [7959, 0]
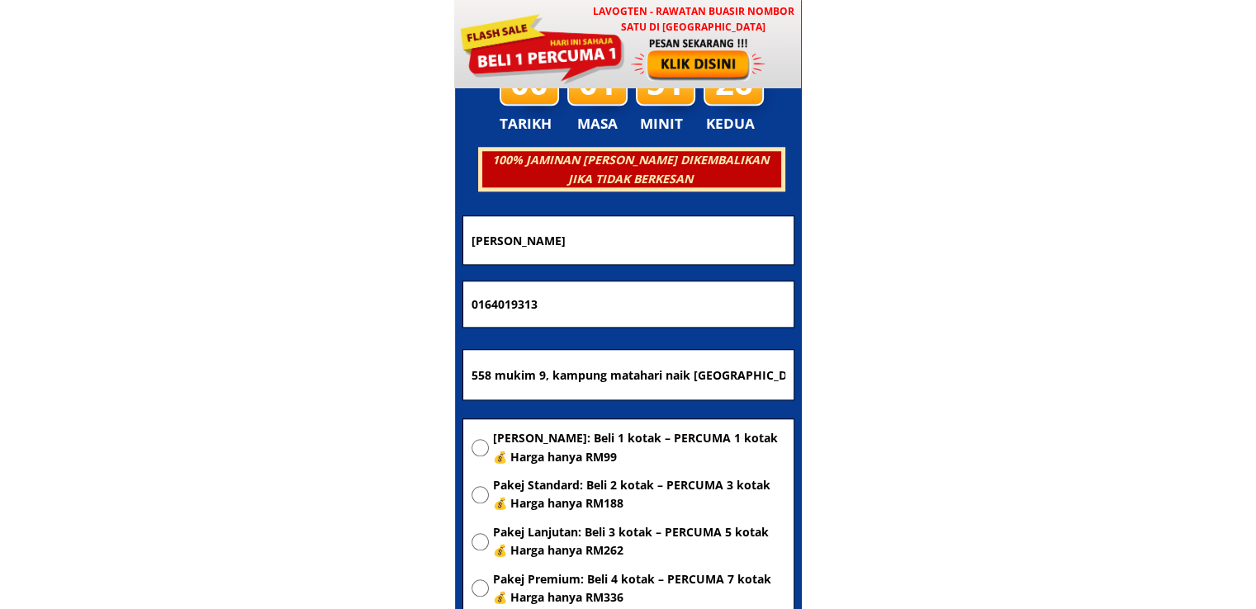
click at [712, 351] on input "558 mukim 9, kampung matahari naik teluk kumbar 11920 bayan lepas pulau Pinang." at bounding box center [628, 375] width 322 height 50
paste input "2740 Jln Hj Tumin, Kg Baru Sirusa, 71050 Port Dickson, Negeri Sembilan"
type input "2740 Jln Hj Tumin, Kg Baru Sirusa, 71050 Port Dickson, Negeri Sembilan."
click at [653, 442] on span "[PERSON_NAME]: Beli 1 kotak – PERCUMA 1 kotak 💰 Harga hanya RM99" at bounding box center [639, 447] width 292 height 37
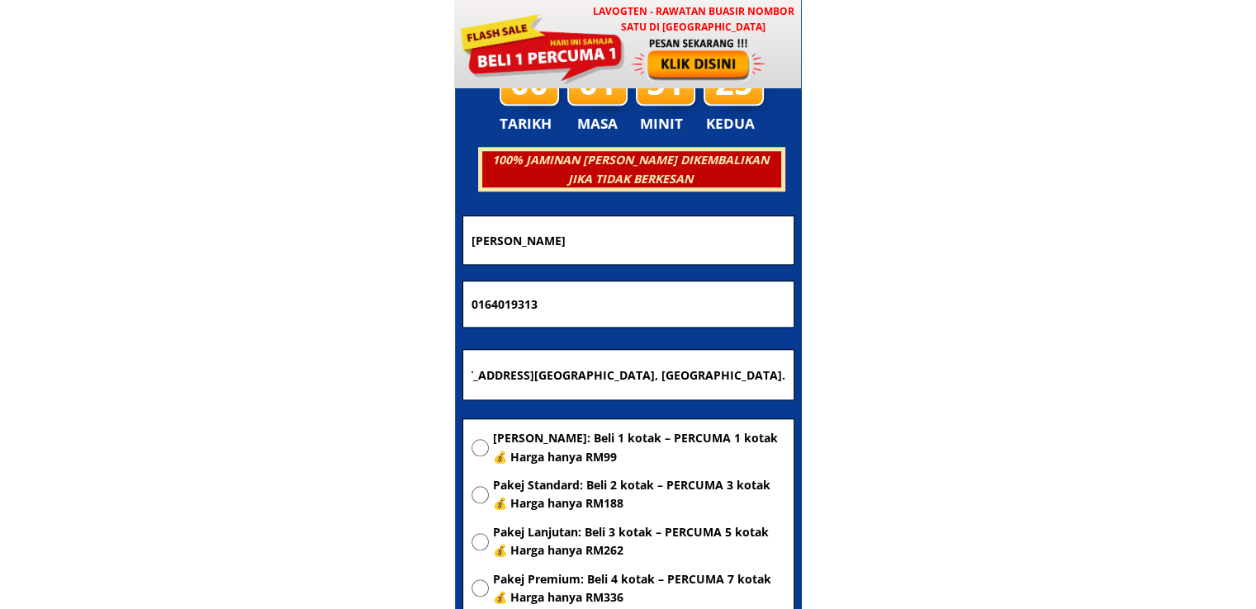
radio input "true"
drag, startPoint x: 607, startPoint y: 306, endPoint x: 254, endPoint y: 314, distance: 352.5
click at [266, 313] on body "LAVOGTEN - Rawatan Buasir Nombor Satu di Malaysia Dengarkan pengalaman hebat pe…" at bounding box center [628, 473] width 1256 height 16865
paste input "-453 9225"
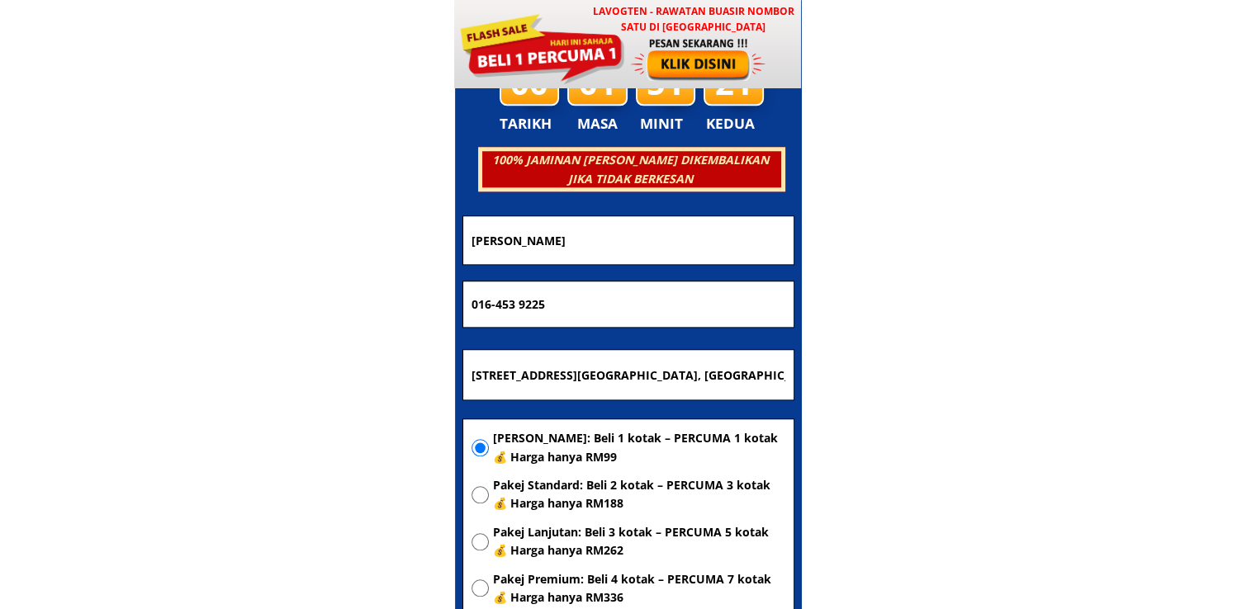
click at [496, 310] on input "016-453 9225" at bounding box center [628, 304] width 322 height 46
click at [513, 308] on input "016453 9225" at bounding box center [628, 304] width 322 height 46
type input "0164539225"
drag, startPoint x: 621, startPoint y: 234, endPoint x: 218, endPoint y: 240, distance: 402.9
click at [221, 239] on body "LAVOGTEN - Rawatan Buasir Nombor Satu di Malaysia Dengarkan pengalaman hebat pe…" at bounding box center [628, 473] width 1256 height 16865
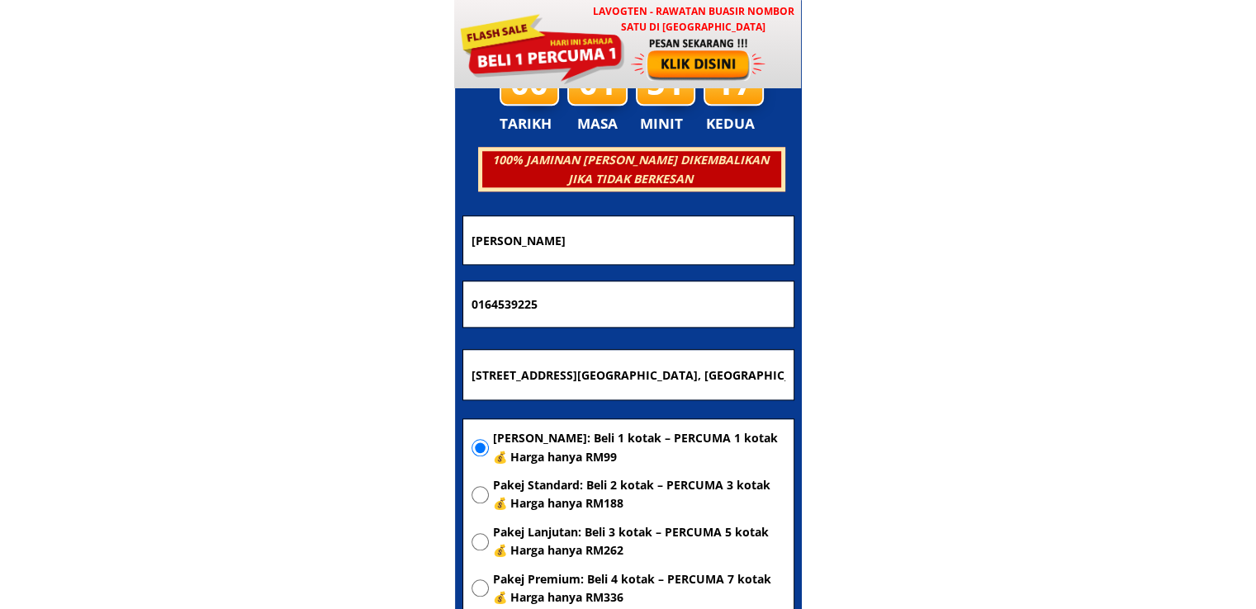
paste input "Hamidah Abd Hamid"
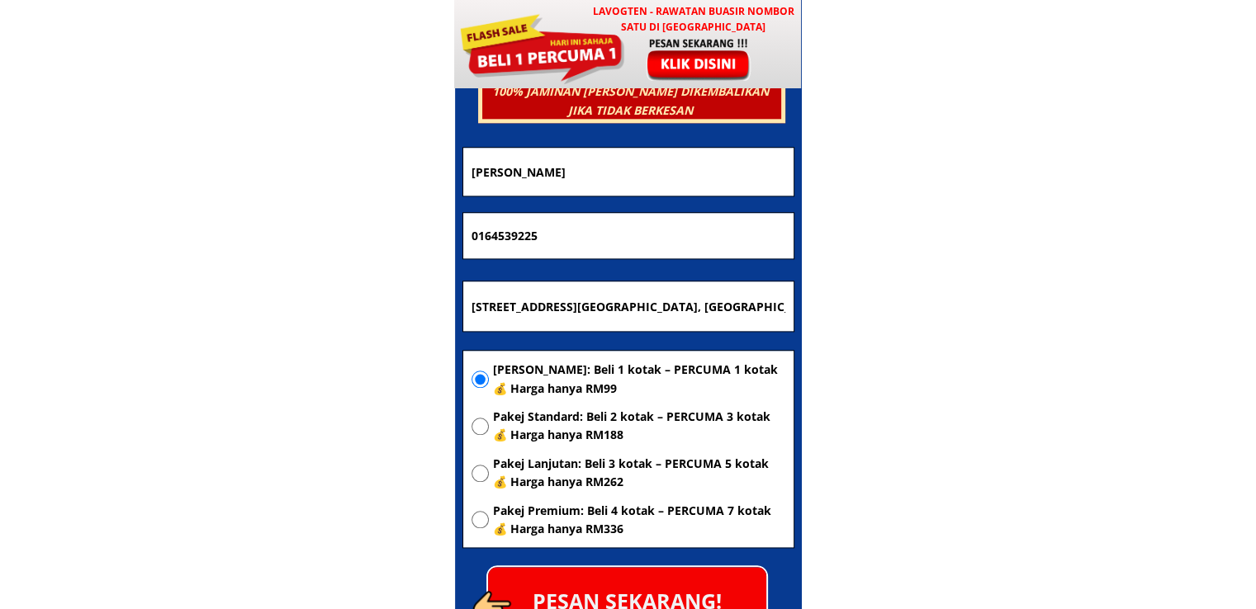
scroll to position [8124, 0]
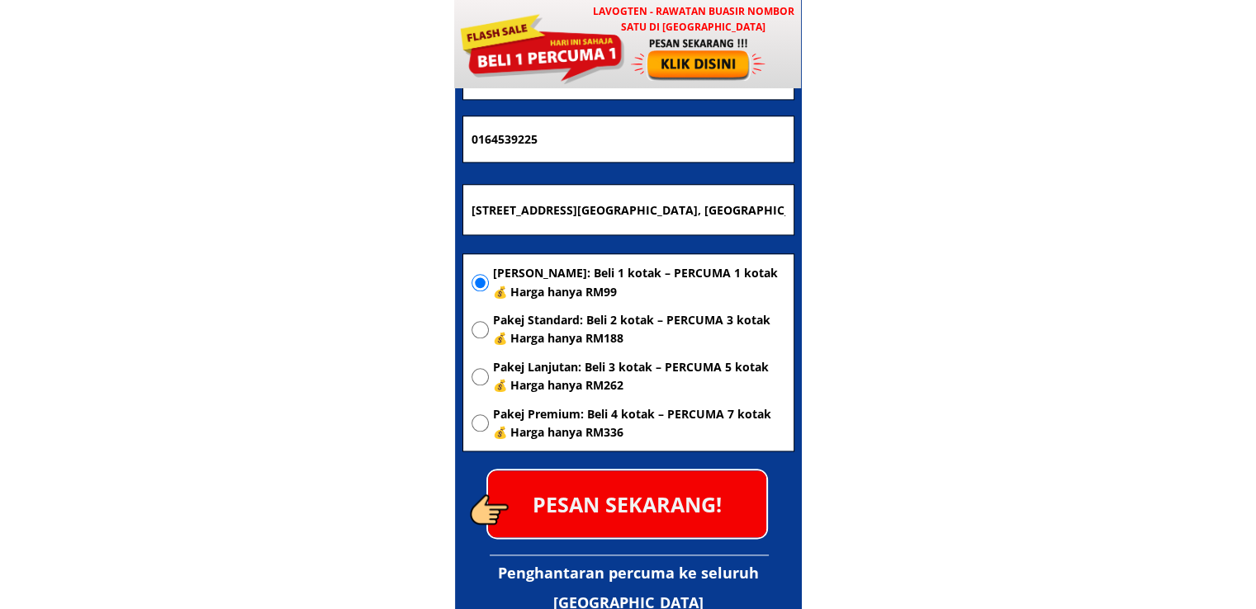
type input "Hamidah Abd Hamid"
click at [657, 518] on p "PESAN SEKARANG!" at bounding box center [627, 504] width 278 height 67
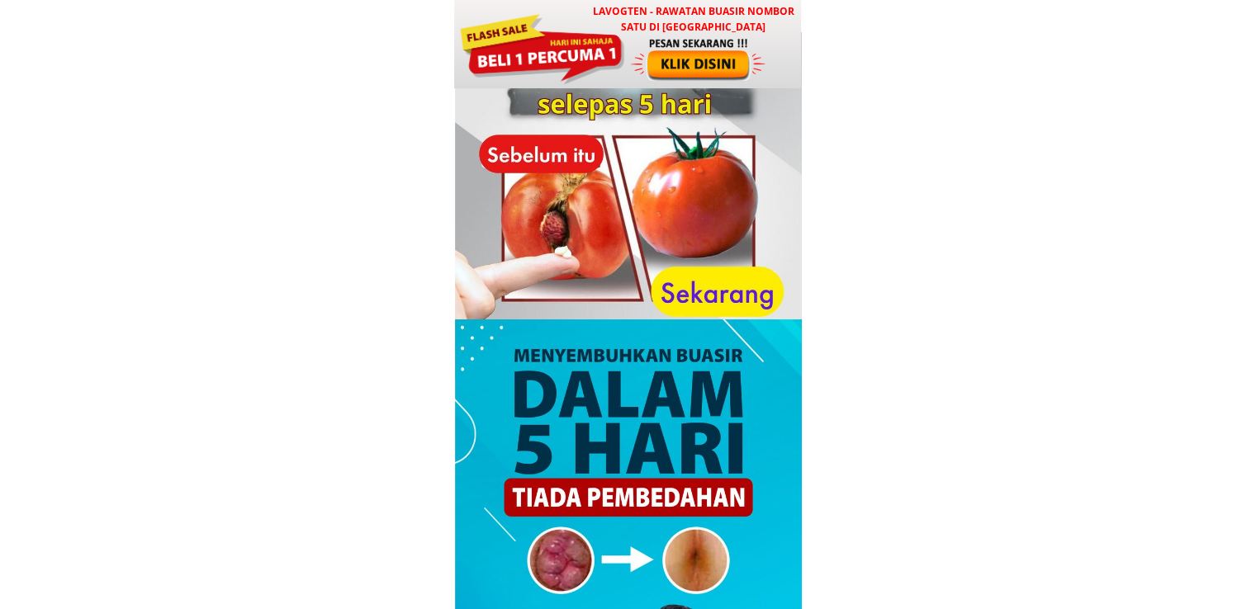
click at [622, 64] on div at bounding box center [541, 47] width 167 height 74
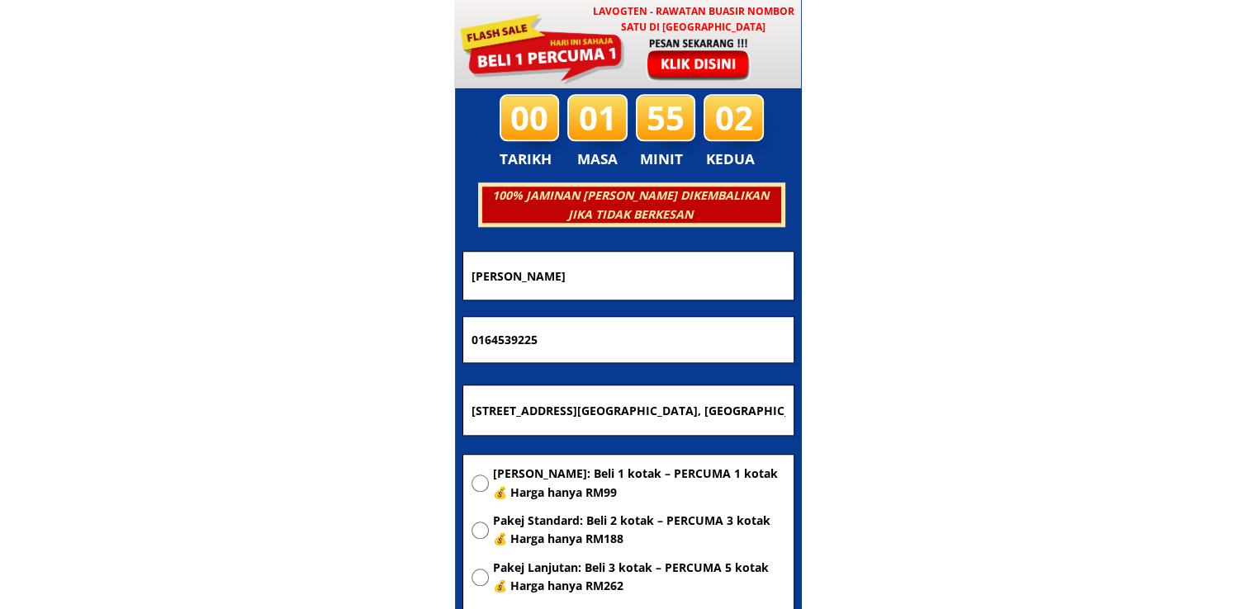
scroll to position [7959, 0]
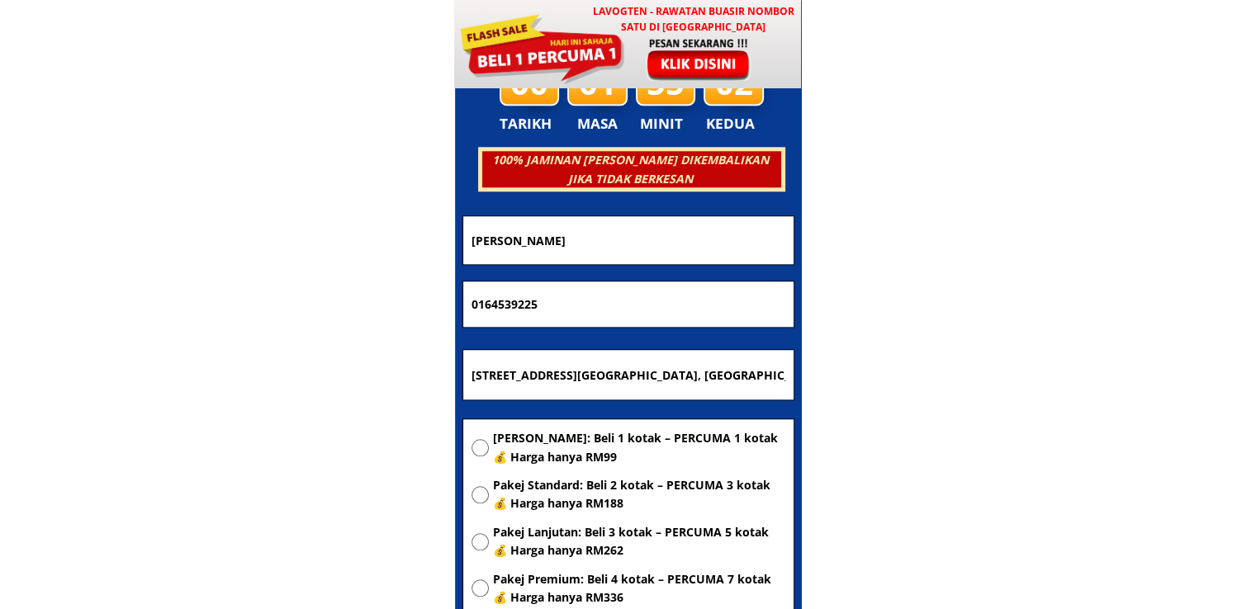
click at [687, 381] on input "[STREET_ADDRESS][GEOGRAPHIC_DATA], [GEOGRAPHIC_DATA]." at bounding box center [628, 375] width 322 height 50
paste input ""sg besi kL"
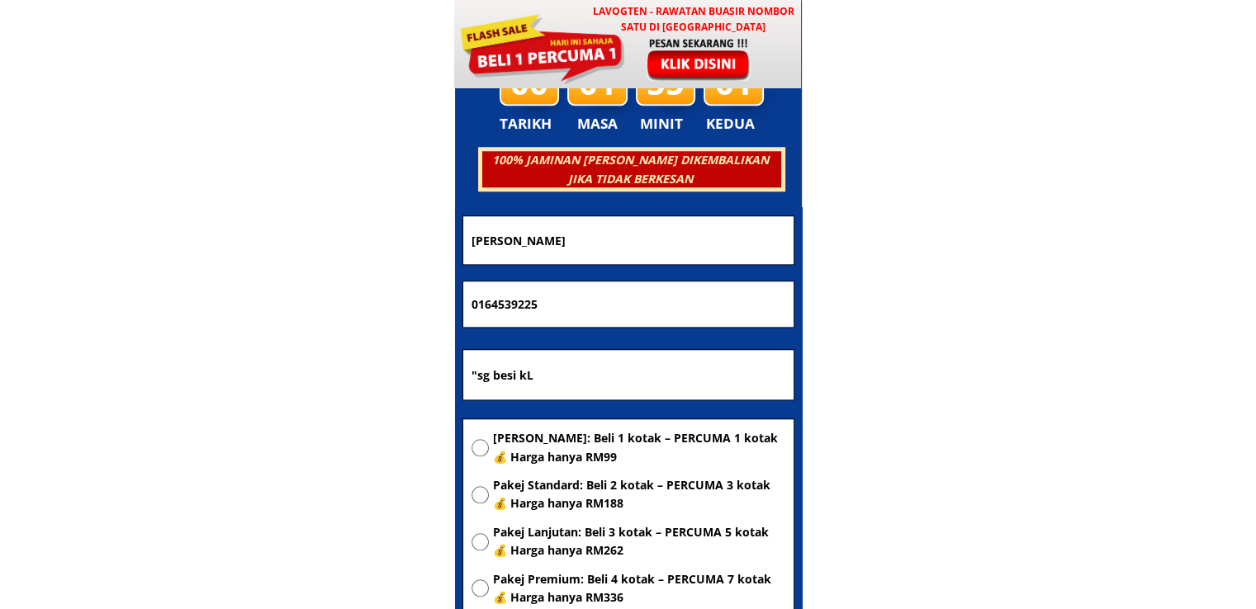
type input ""sg besi kL"
click at [624, 439] on span "[PERSON_NAME]: Beli 1 kotak – PERCUMA 1 kotak 💰 Harga hanya RM99" at bounding box center [639, 447] width 292 height 37
radio input "true"
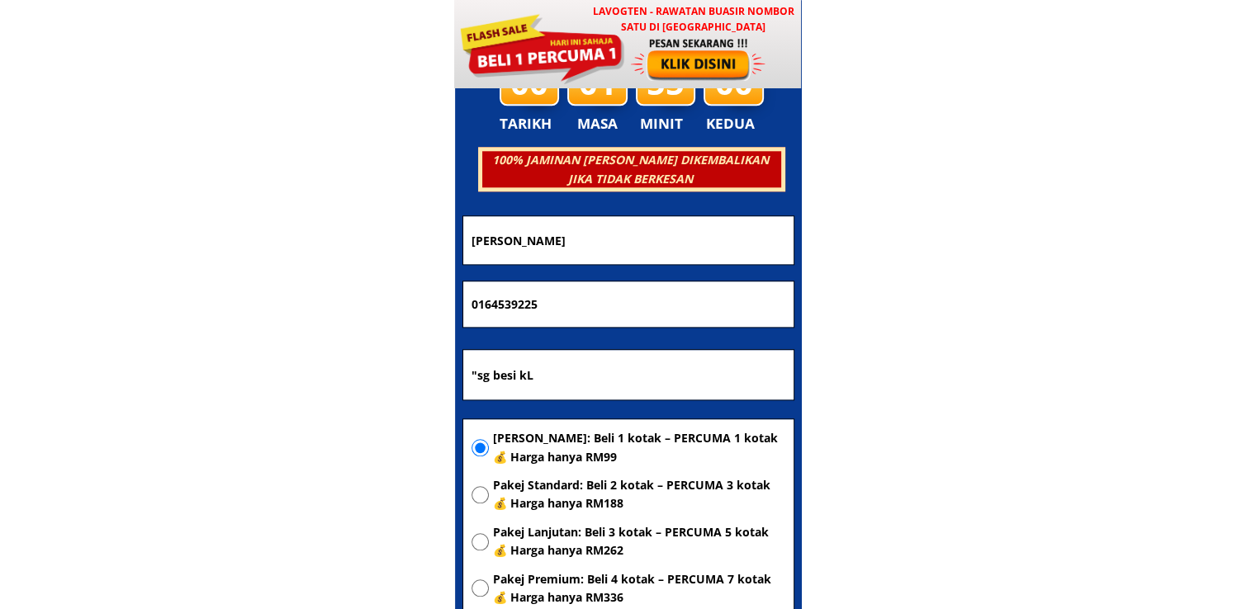
drag, startPoint x: 677, startPoint y: 272, endPoint x: 114, endPoint y: 291, distance: 563.3
click at [213, 285] on body "LAVOGTEN - Rawatan Buasir Nombor Satu di Malaysia Dengarkan pengalaman hebat pe…" at bounding box center [628, 473] width 1256 height 16865
drag, startPoint x: 551, startPoint y: 302, endPoint x: 162, endPoint y: 314, distance: 389.0
click at [203, 314] on body "LAVOGTEN - Rawatan Buasir Nombor Satu di Malaysia Dengarkan pengalaman hebat pe…" at bounding box center [628, 473] width 1256 height 16865
paste input "151730684"
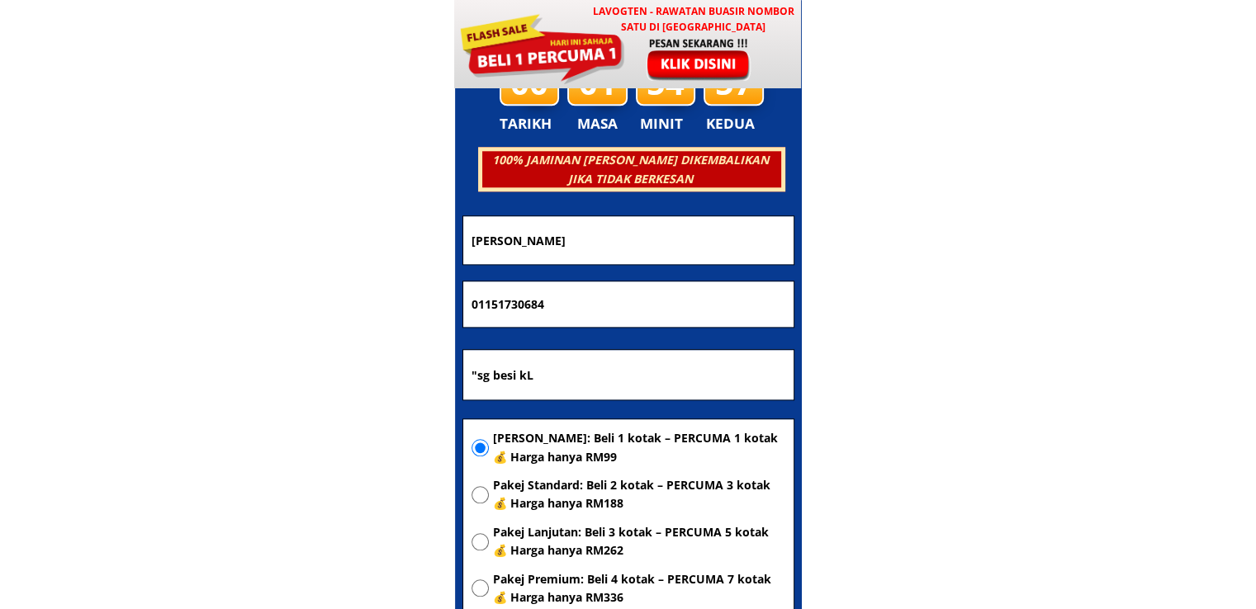
type input "01151730684"
drag, startPoint x: 492, startPoint y: 258, endPoint x: 359, endPoint y: 283, distance: 135.3
click at [366, 281] on body "LAVOGTEN - Rawatan Buasir Nombor Satu di Malaysia Dengarkan pengalaman hebat pe…" at bounding box center [628, 473] width 1256 height 16865
paste input "[PERSON_NAME]"
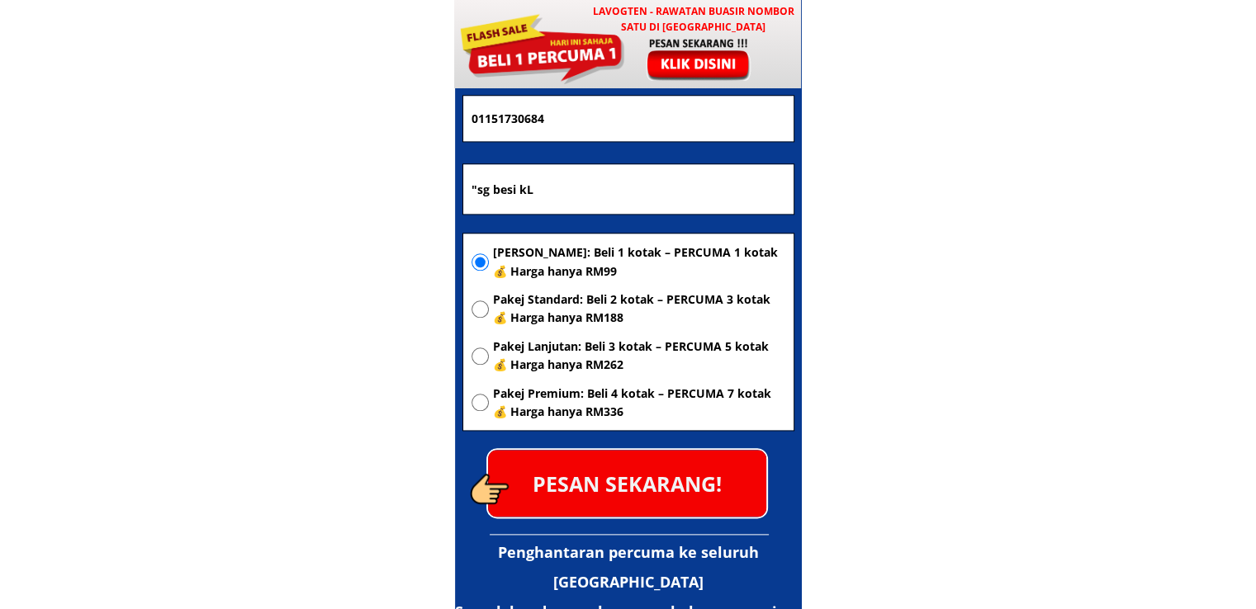
scroll to position [8207, 0]
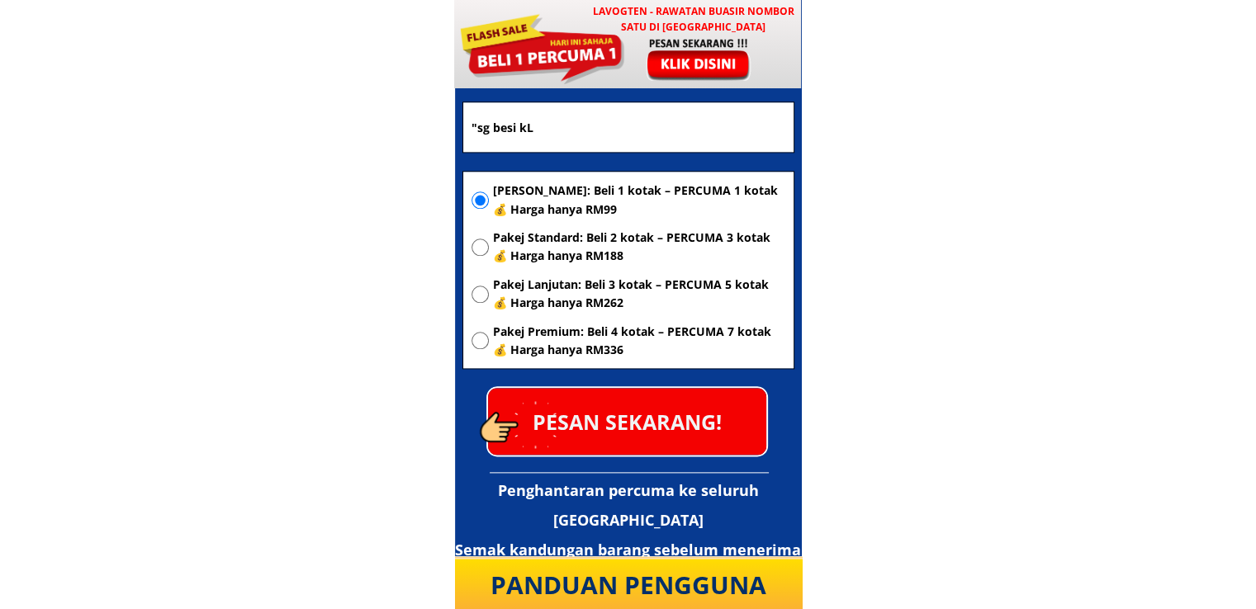
type input "[PERSON_NAME]"
click at [627, 423] on p "PESAN SEKARANG!" at bounding box center [627, 421] width 278 height 67
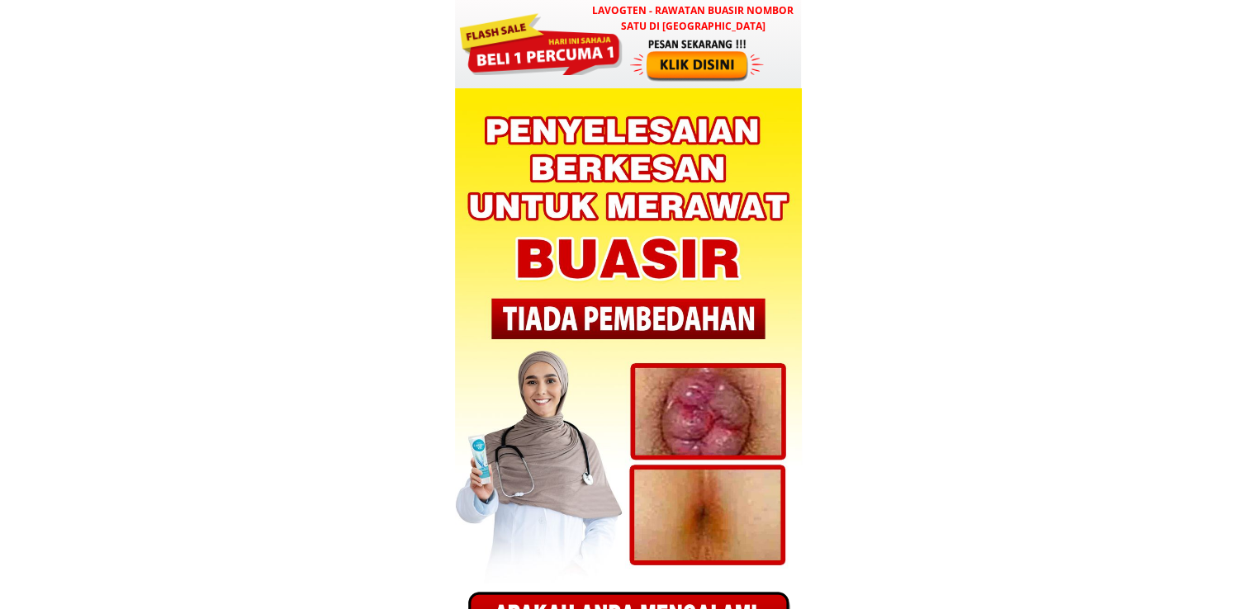
click at [544, 60] on div at bounding box center [540, 42] width 166 height 66
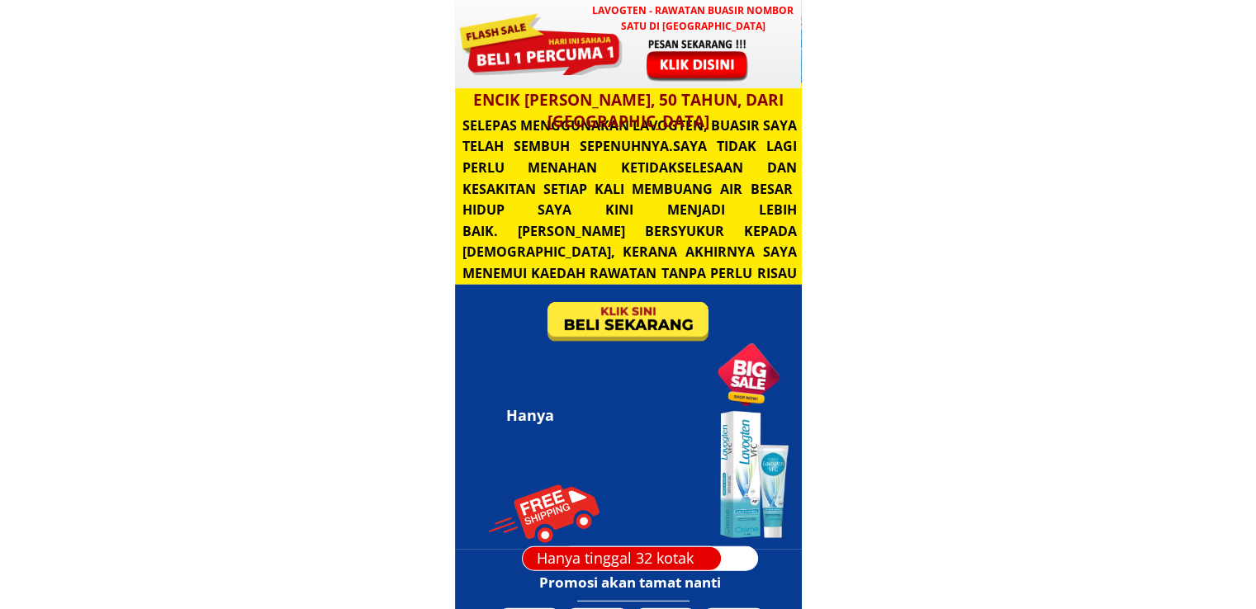
scroll to position [4693, 0]
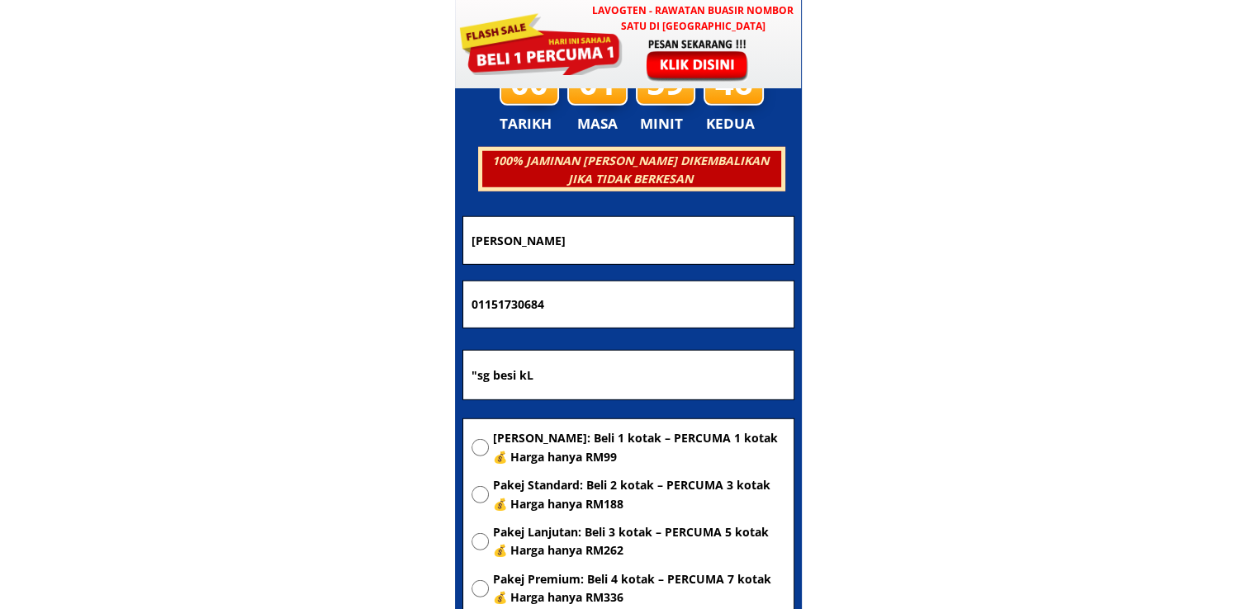
drag, startPoint x: 618, startPoint y: 368, endPoint x: 333, endPoint y: 368, distance: 284.8
paste input "Kampung menteritip 91300 semporna"
type input "Kampung menteritip 91300 semporna"
click at [541, 441] on span "[PERSON_NAME]: Beli 1 kotak – PERCUMA 1 kotak 💰 Harga hanya RM99" at bounding box center [639, 447] width 292 height 37
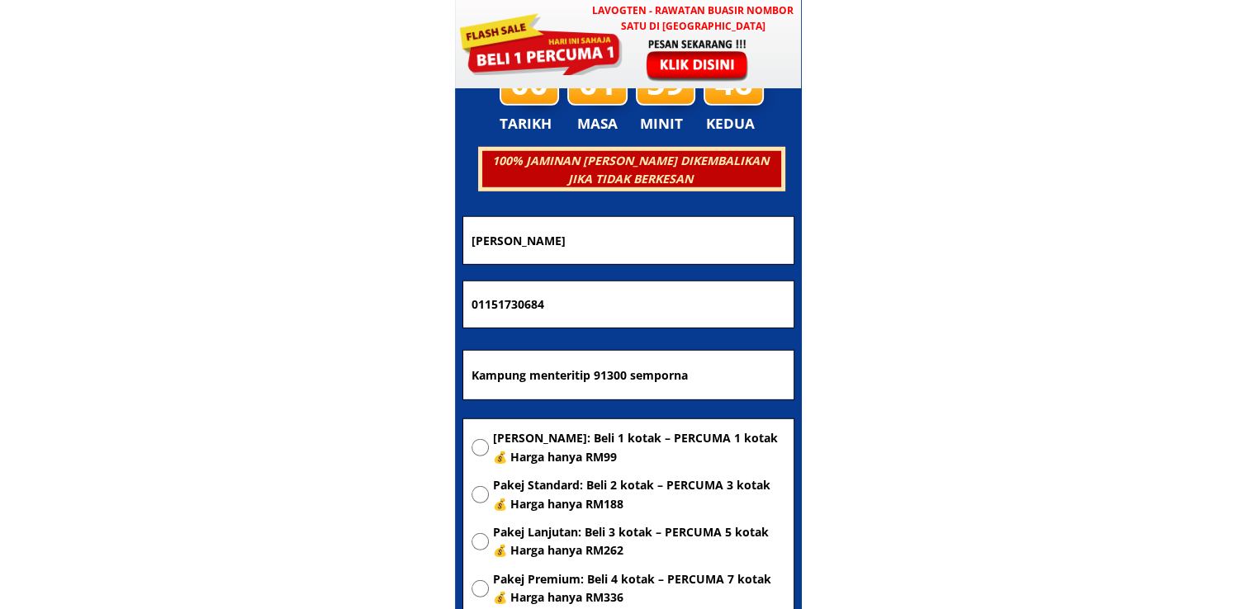
radio input "true"
drag, startPoint x: 617, startPoint y: 305, endPoint x: 227, endPoint y: 296, distance: 390.5
paste input "19948013"
type input "01119948013"
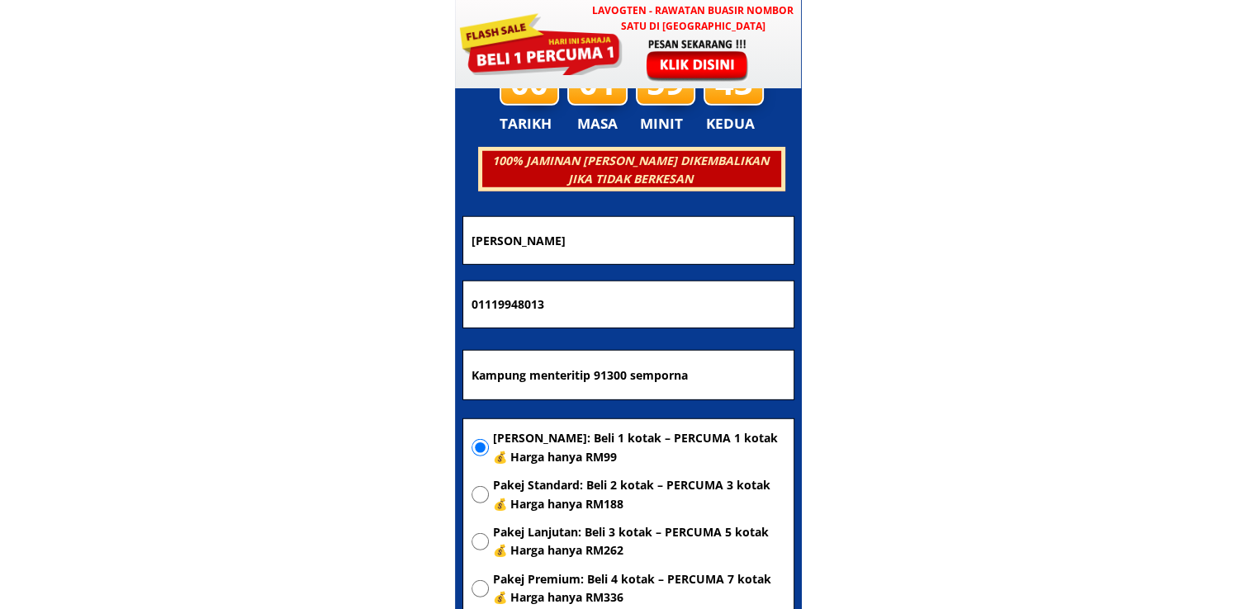
drag, startPoint x: 637, startPoint y: 234, endPoint x: 326, endPoint y: 244, distance: 311.3
paste input "Normiri binti Nordin"
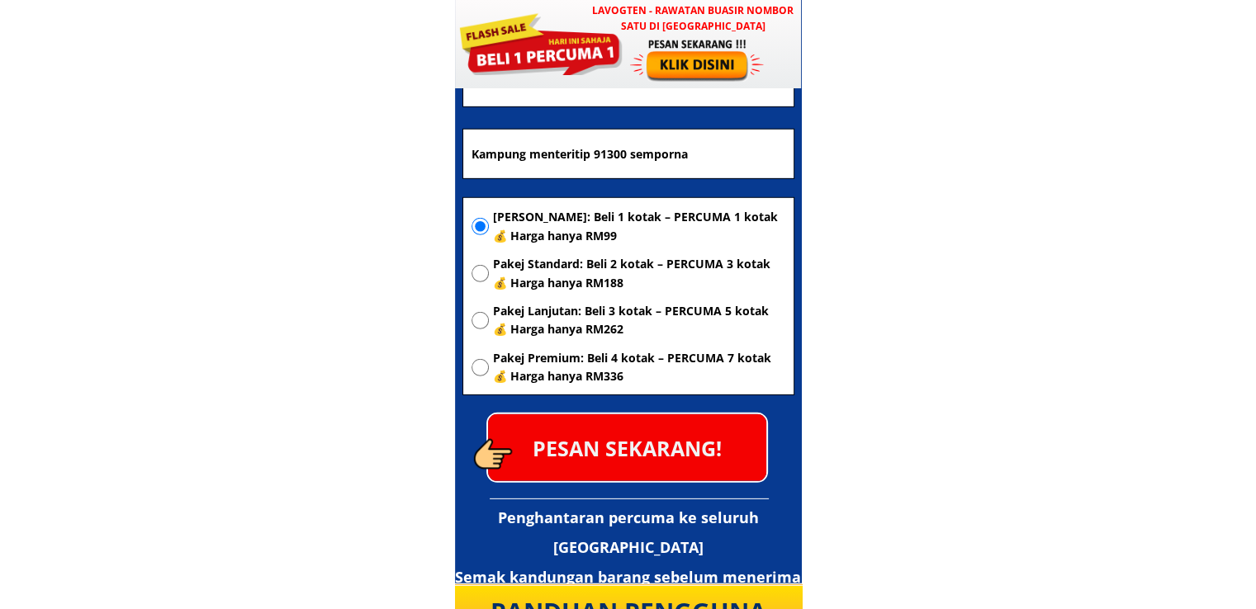
scroll to position [4940, 0]
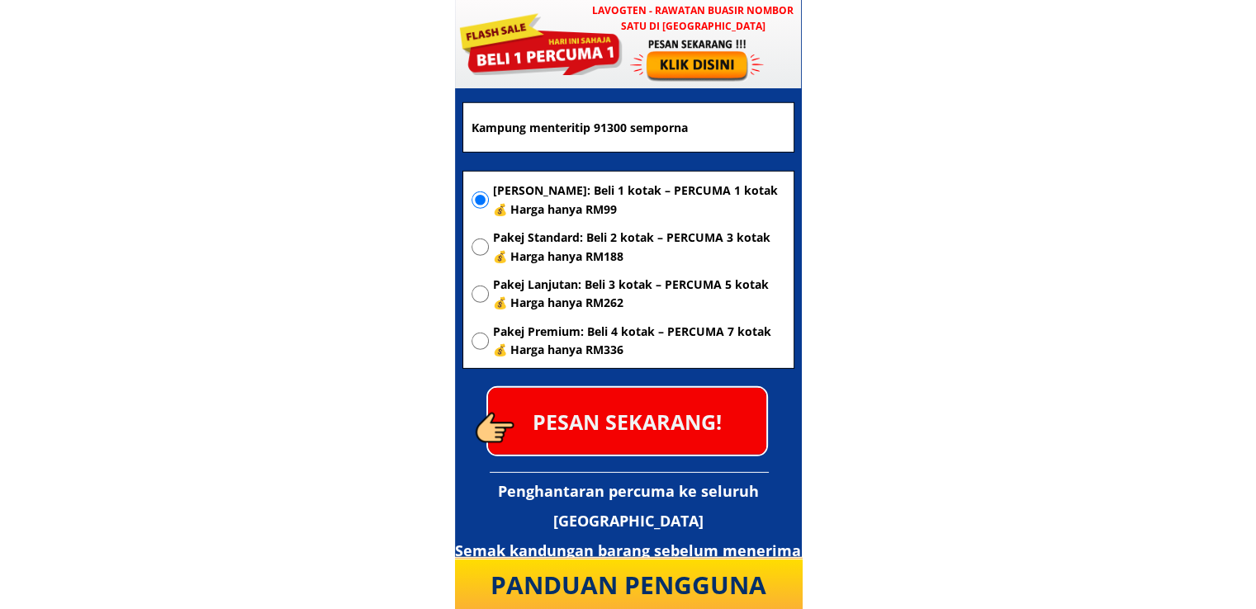
type input "Normiri binti Nordin"
click at [659, 437] on p "PESAN SEKARANG!" at bounding box center [627, 421] width 278 height 67
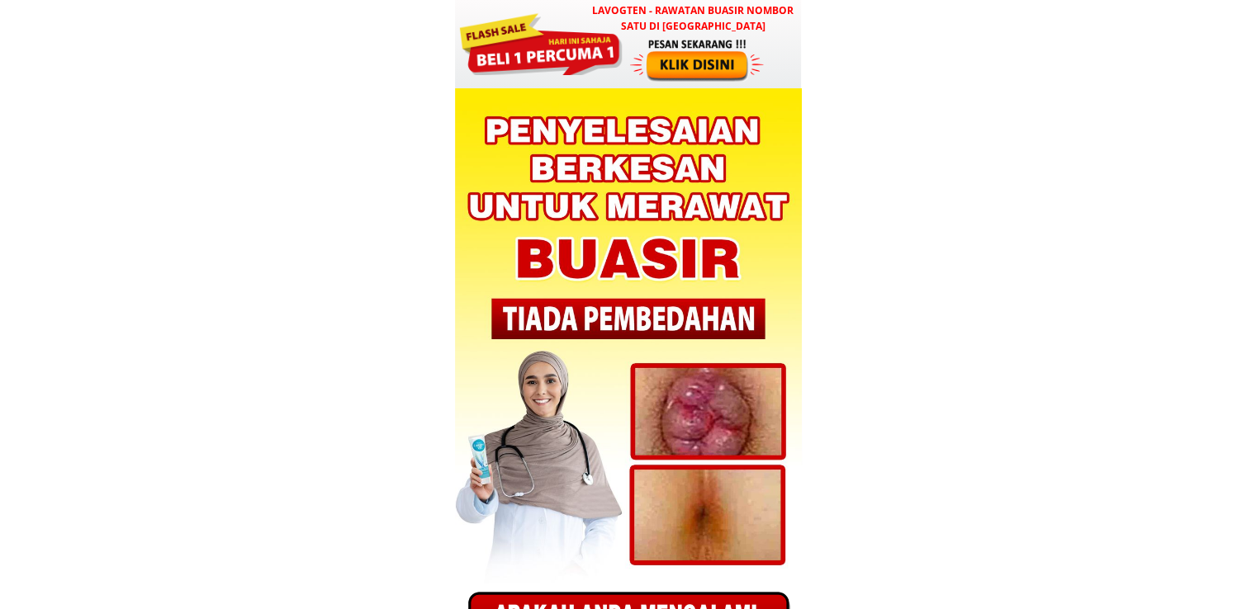
click at [561, 52] on div at bounding box center [540, 42] width 166 height 66
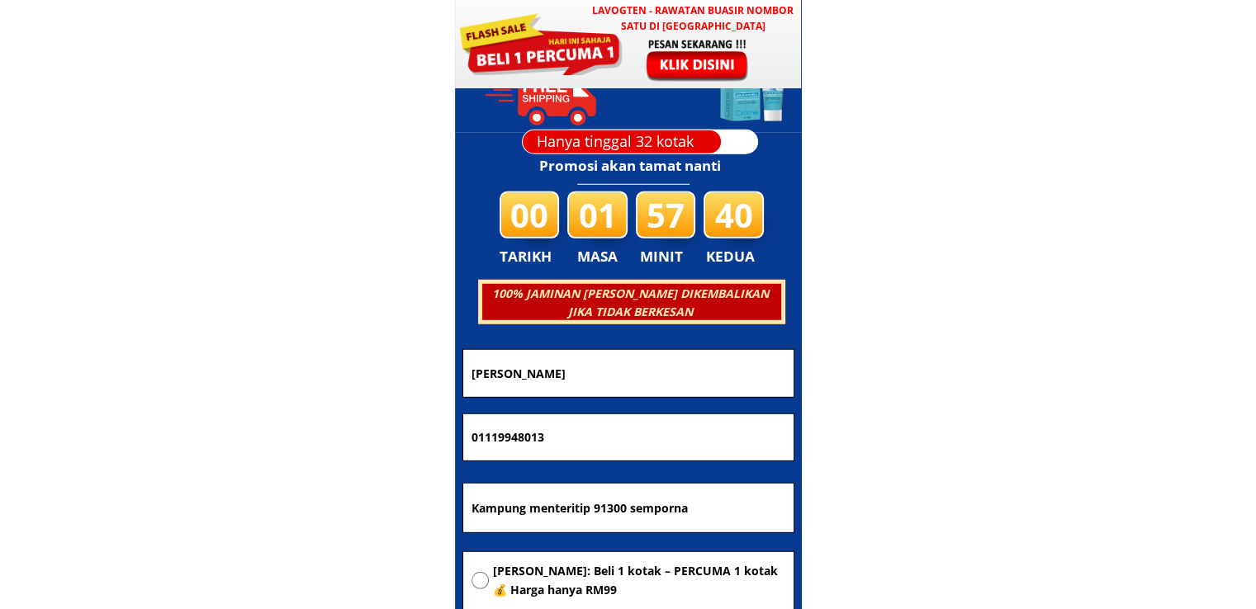
scroll to position [4693, 0]
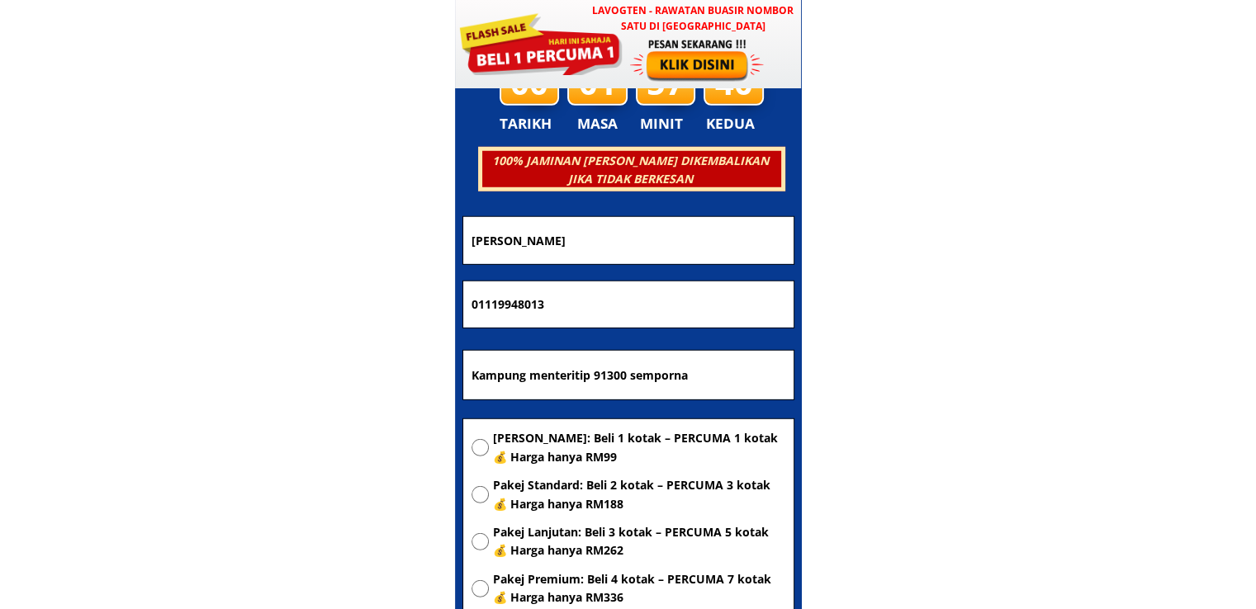
drag, startPoint x: 750, startPoint y: 377, endPoint x: 314, endPoint y: 377, distance: 435.0
paste input "12 h lrg 7 [GEOGRAPHIC_DATA]"
type input "12 h lrg 7 [GEOGRAPHIC_DATA]"
click at [612, 442] on span "[PERSON_NAME]: Beli 1 kotak – PERCUMA 1 kotak 💰 Harga hanya RM99" at bounding box center [639, 447] width 292 height 37
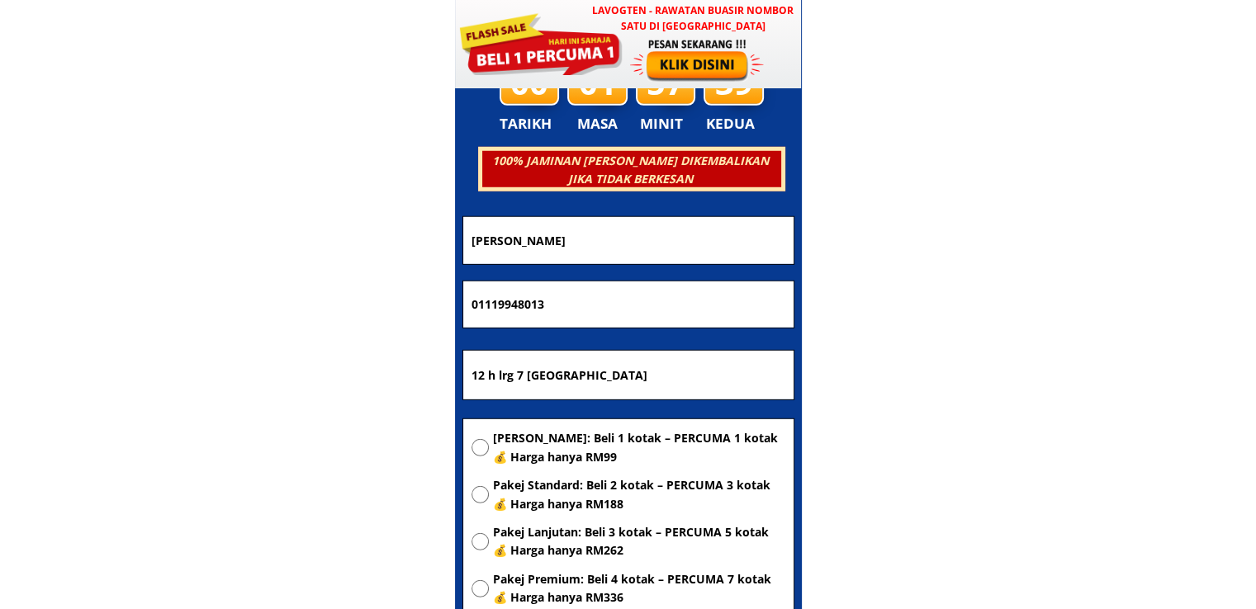
radio input "true"
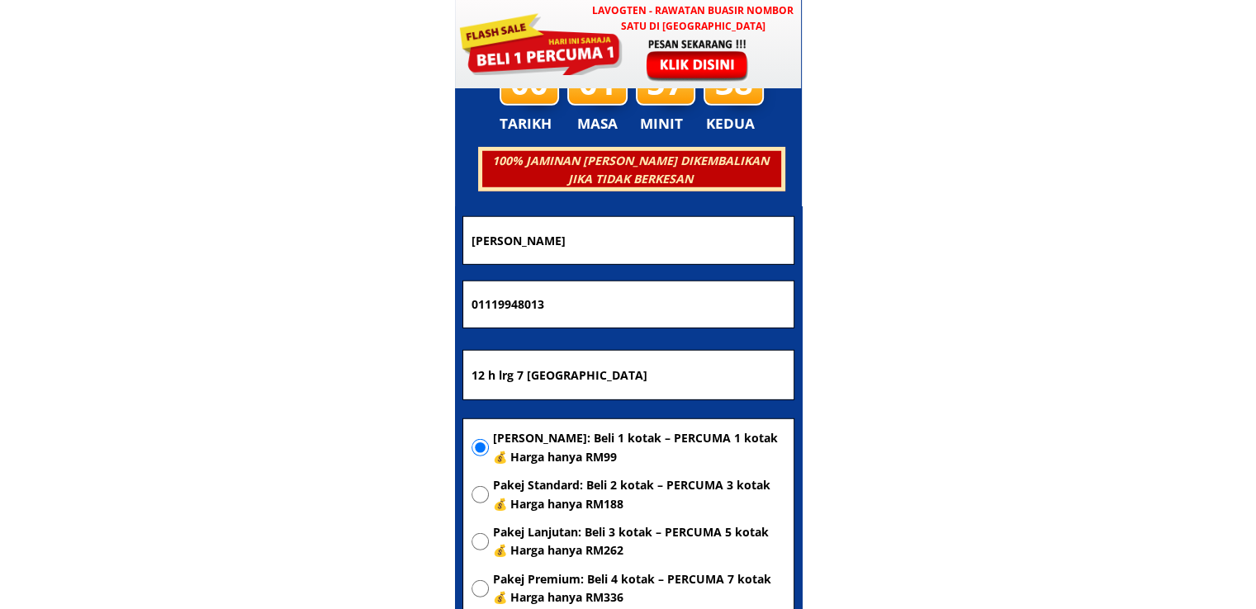
drag, startPoint x: 599, startPoint y: 301, endPoint x: 248, endPoint y: 300, distance: 350.8
paste input "28091960"
type input "0128091960"
drag, startPoint x: 666, startPoint y: 230, endPoint x: 269, endPoint y: 241, distance: 397.2
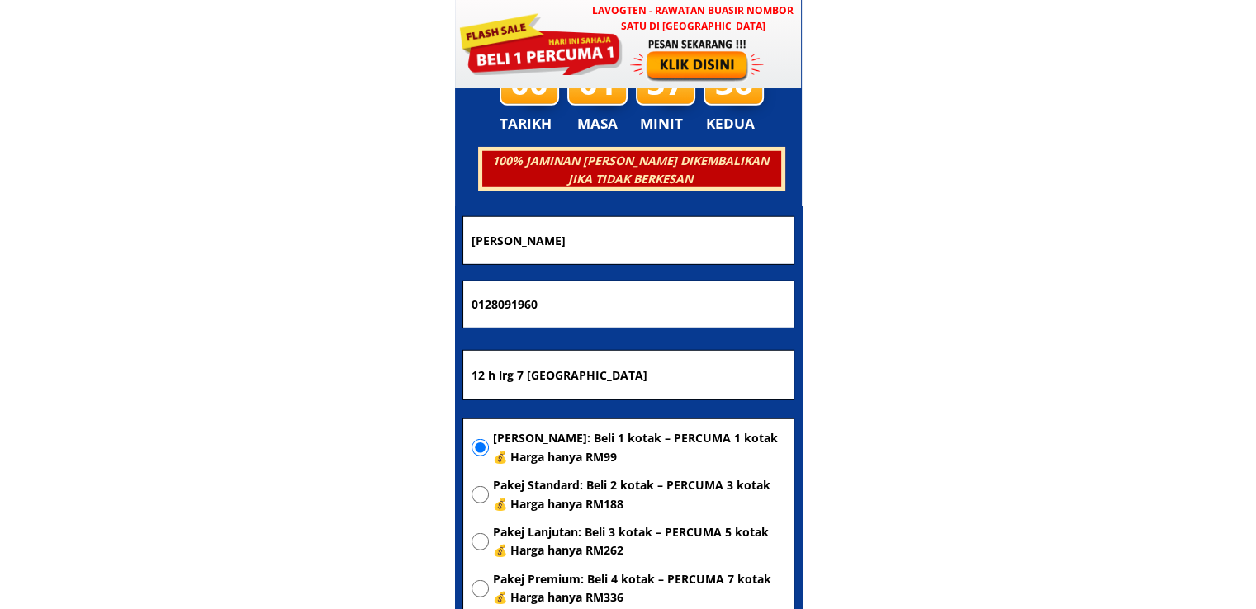
paste input "Saleha"
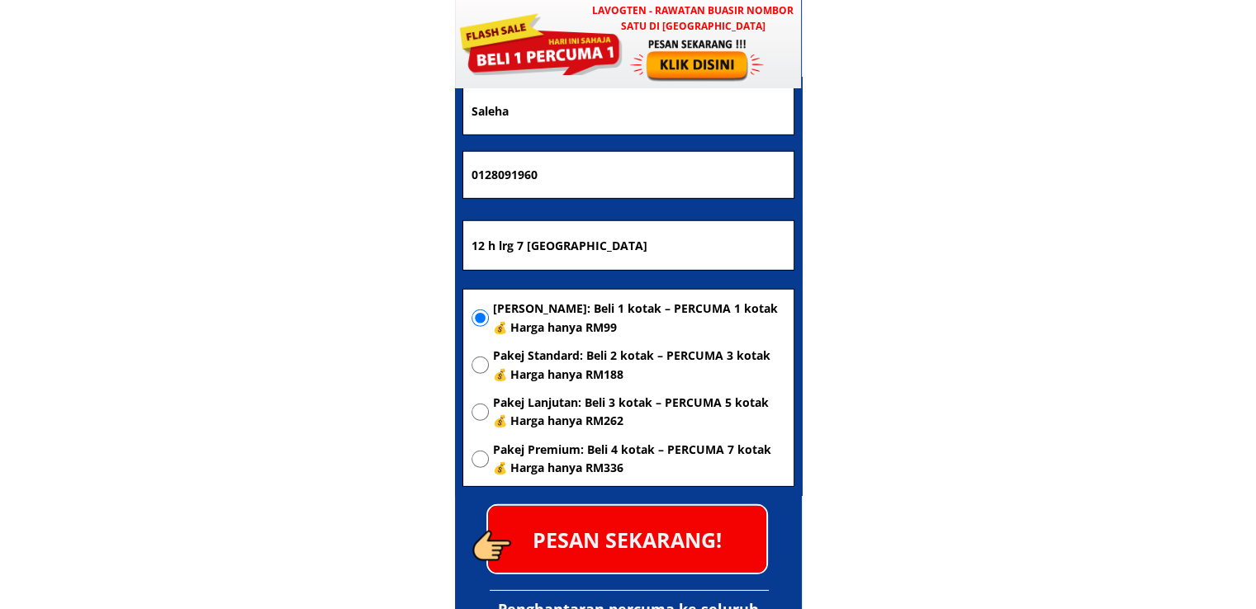
scroll to position [4858, 0]
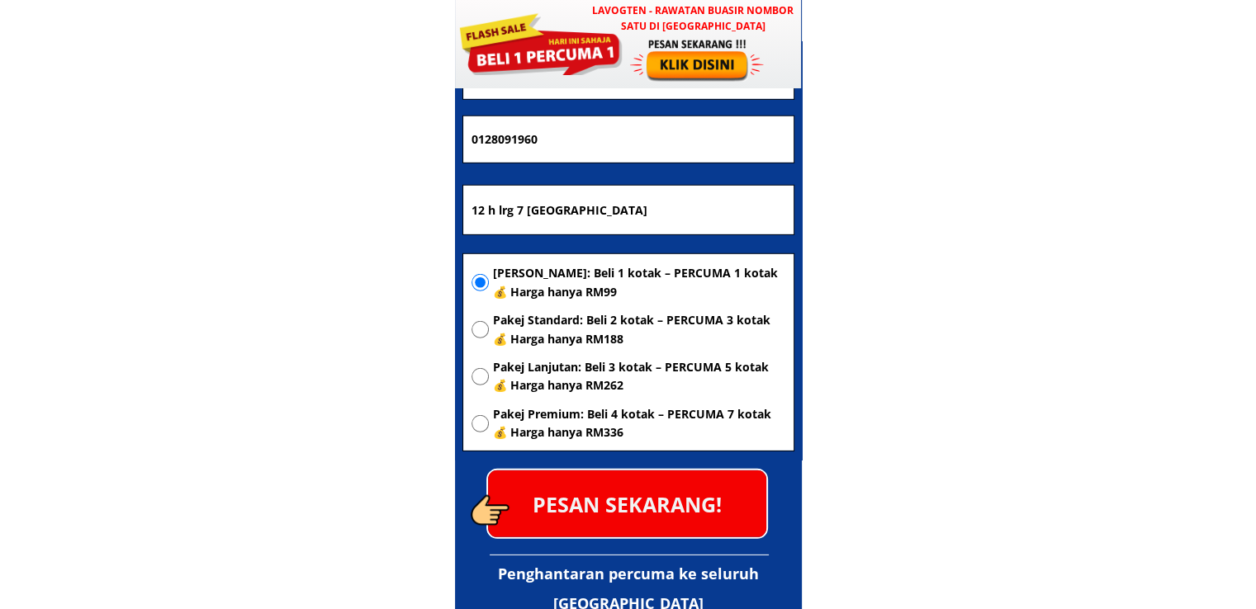
type input "Saleha"
click at [630, 523] on p "PESAN SEKARANG!" at bounding box center [627, 504] width 278 height 67
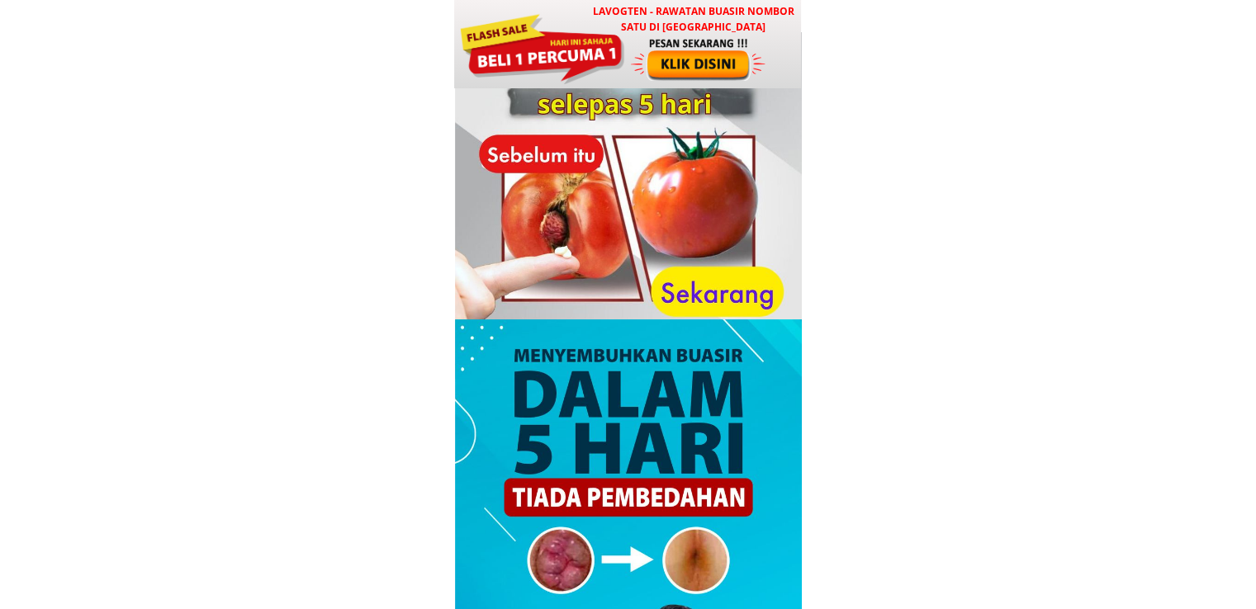
click at [628, 62] on div at bounding box center [627, 44] width 347 height 88
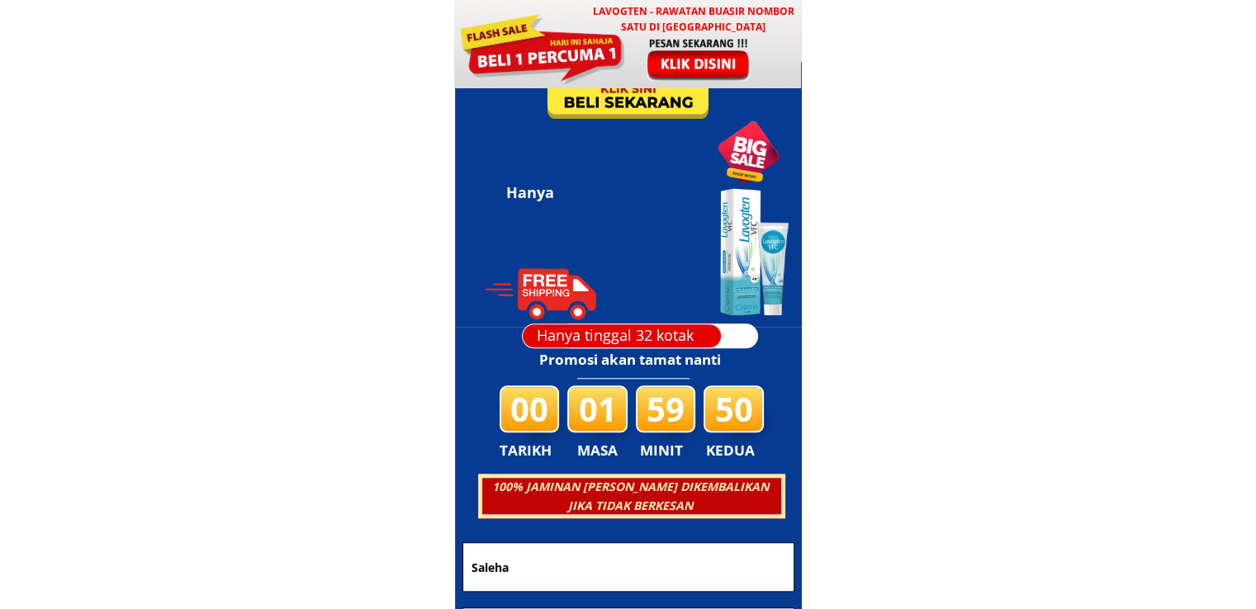
scroll to position [7959, 0]
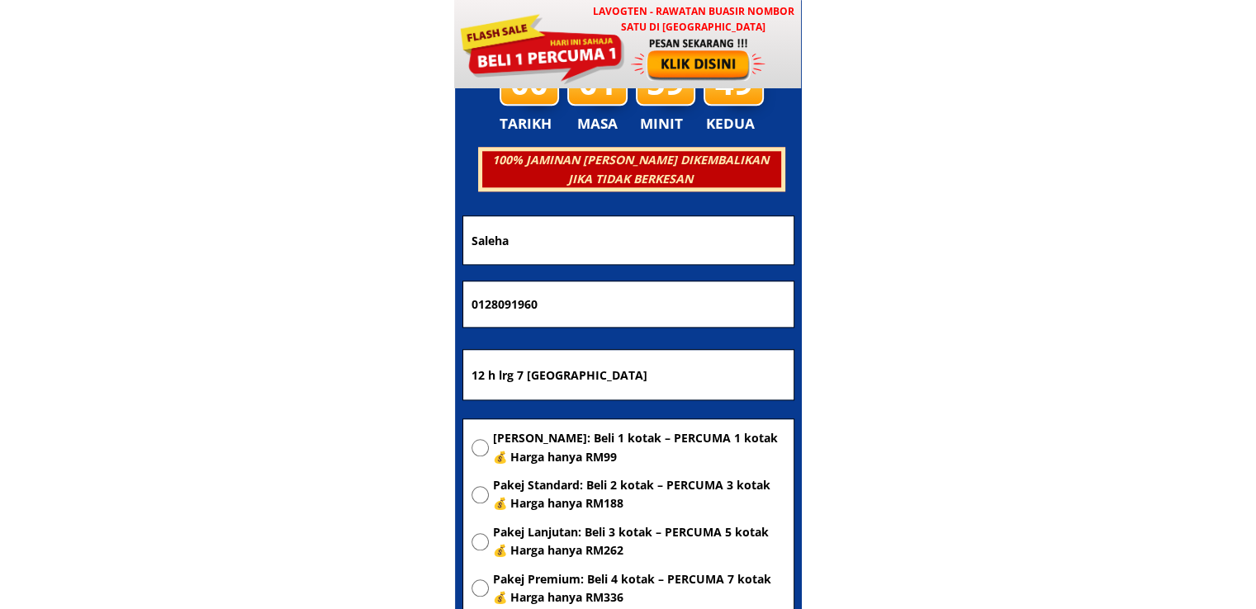
drag, startPoint x: 735, startPoint y: 383, endPoint x: 242, endPoint y: 388, distance: 492.8
click at [259, 386] on body "LAVOGTEN - Rawatan Buasir Nombor Satu di [GEOGRAPHIC_DATA] Dengarkan pengalaman…" at bounding box center [628, 473] width 1256 height 16865
paste input "[GEOGRAPHIC_DATA] sibuk sarawak"
type input "[GEOGRAPHIC_DATA] sibuk sarawak"
click at [546, 439] on span "[PERSON_NAME]: Beli 1 kotak – PERCUMA 1 kotak 💰 Harga hanya RM99" at bounding box center [639, 447] width 292 height 37
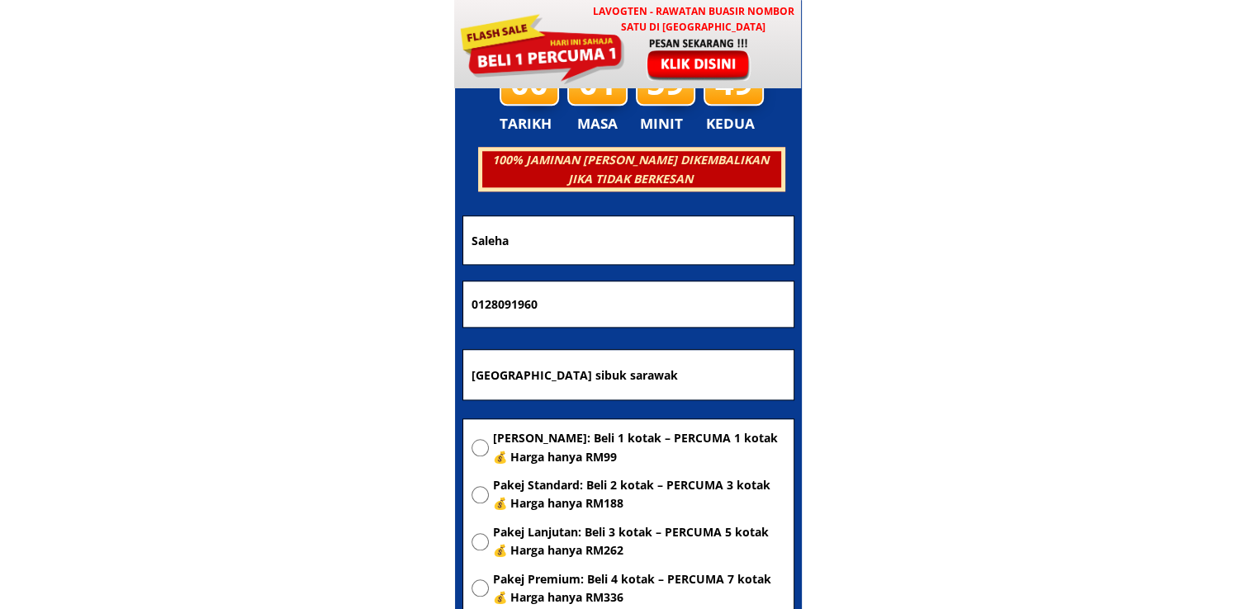
radio input "true"
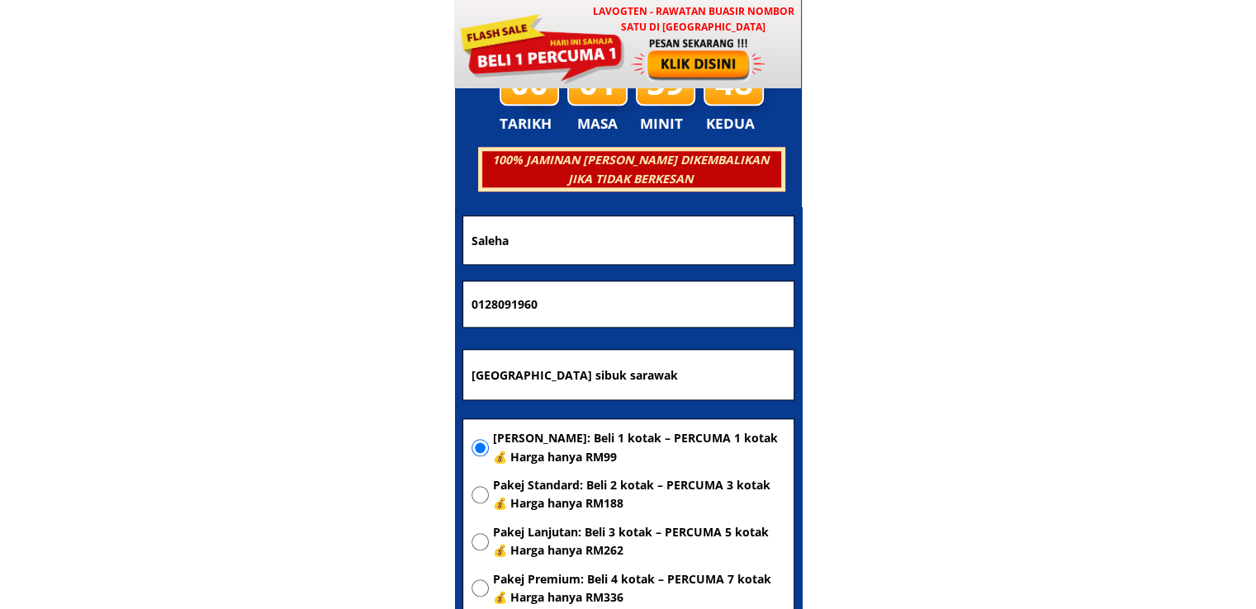
drag, startPoint x: 654, startPoint y: 305, endPoint x: 256, endPoint y: 317, distance: 398.1
click at [256, 317] on body "LAVOGTEN - Rawatan Buasir Nombor Satu di Malaysia Dengarkan pengalaman hebat pe…" at bounding box center [628, 473] width 1256 height 16865
paste input "60114115168"
type input "601141151680"
drag, startPoint x: 575, startPoint y: 248, endPoint x: 287, endPoint y: 248, distance: 287.3
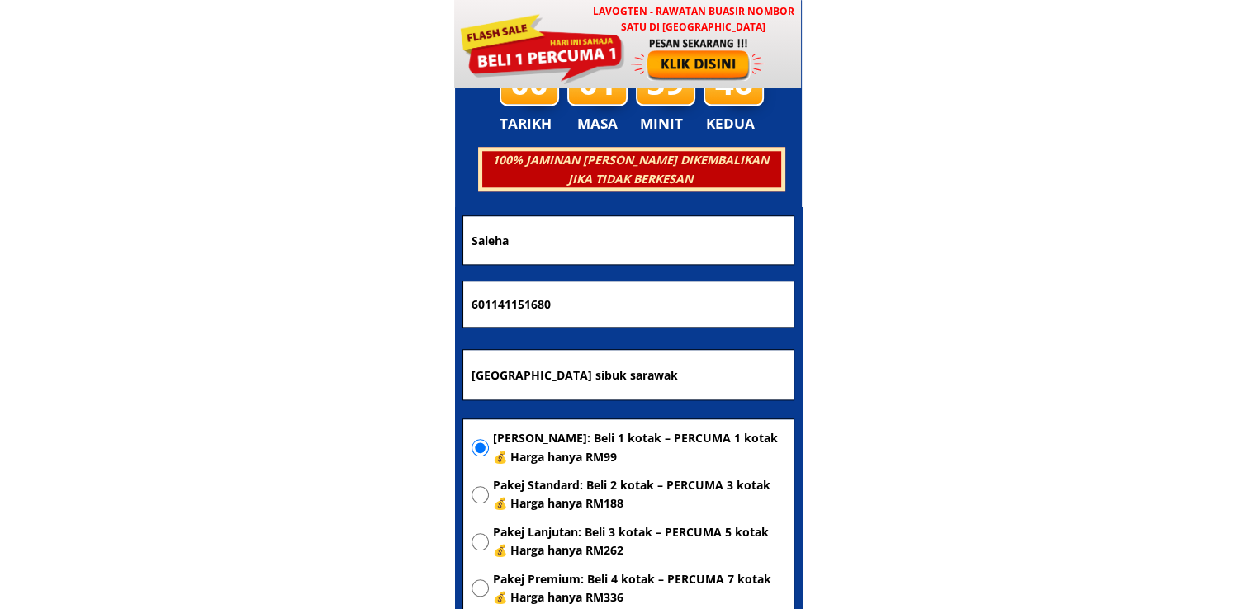
click at [297, 248] on body "LAVOGTEN - Rawatan Buasir Nombor Satu di Malaysia Dengarkan pengalaman hebat pe…" at bounding box center [628, 473] width 1256 height 16865
paste input "Bunaya"
type input "Bunaya"
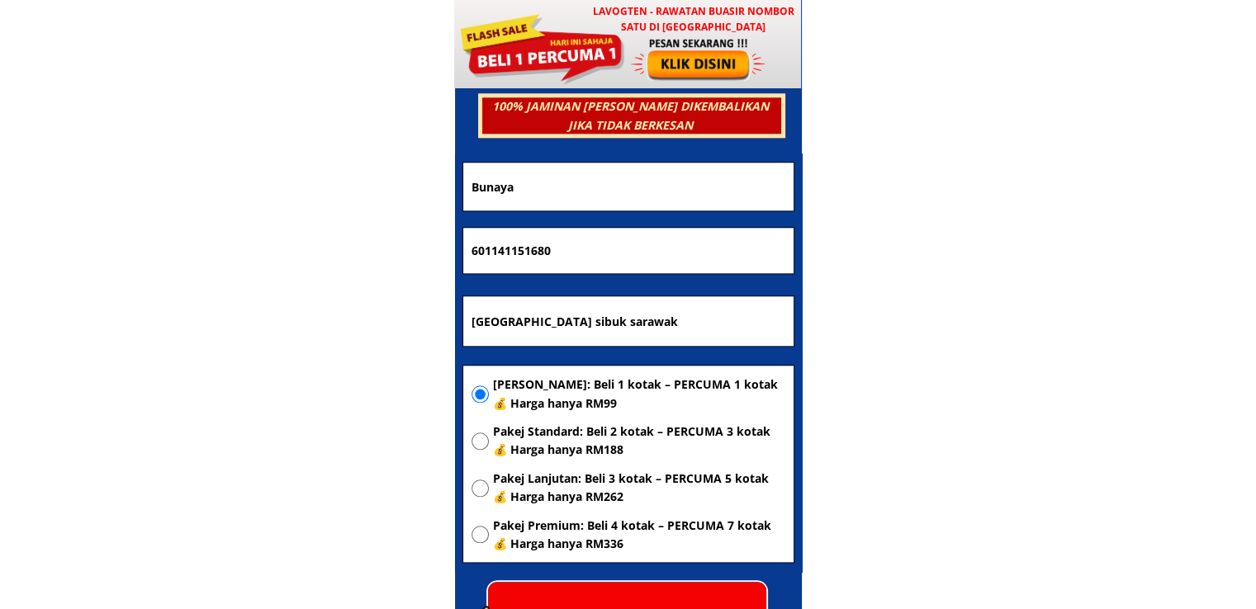
scroll to position [8042, 0]
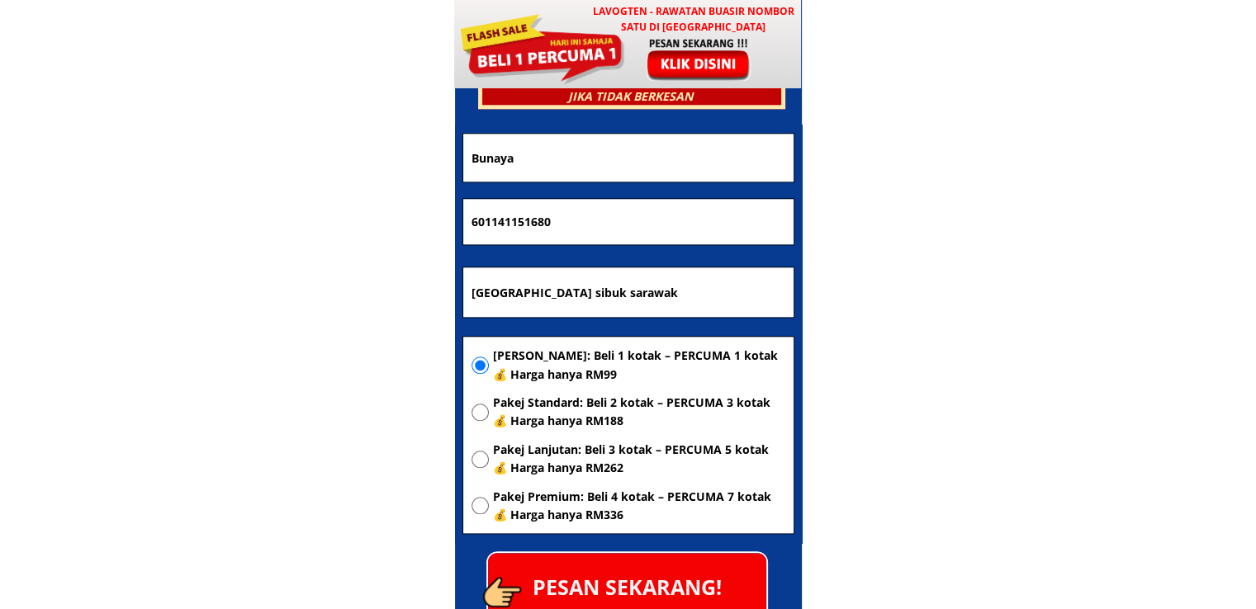
click at [687, 565] on p "PESAN SEKARANG!" at bounding box center [627, 586] width 278 height 67
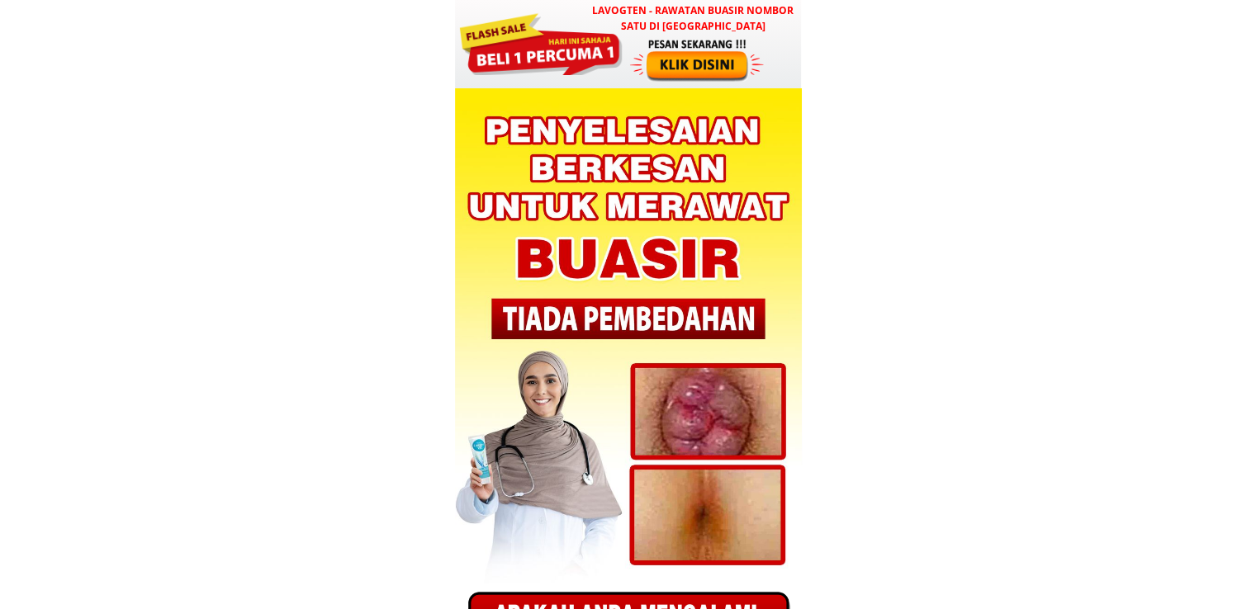
click at [536, 39] on div at bounding box center [540, 42] width 166 height 66
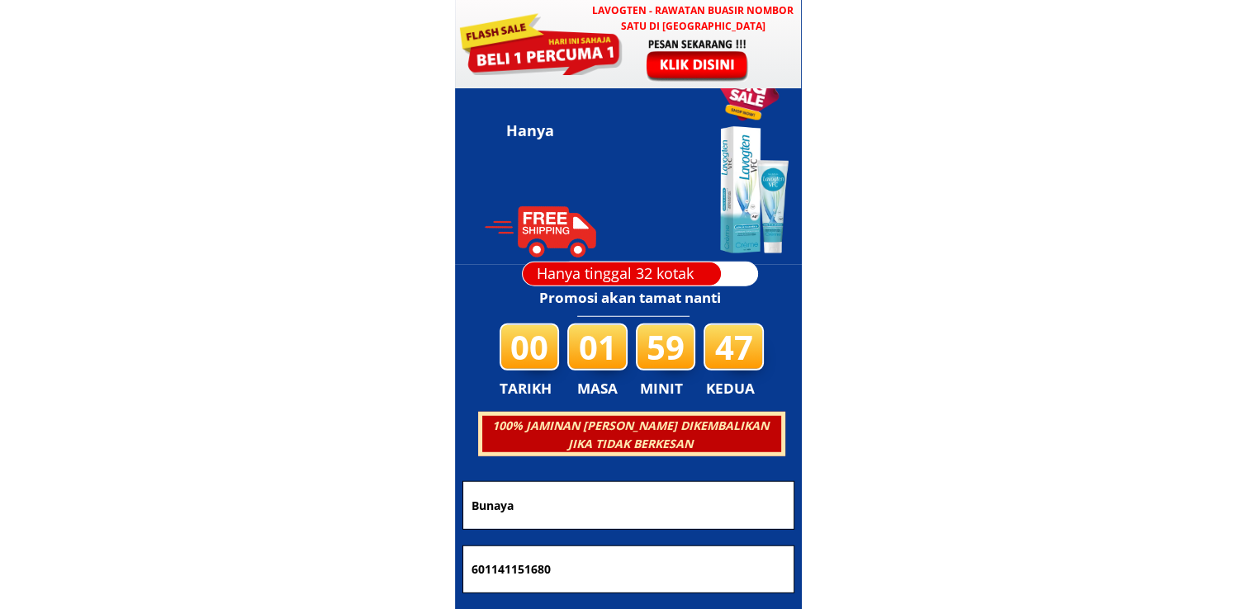
scroll to position [4693, 0]
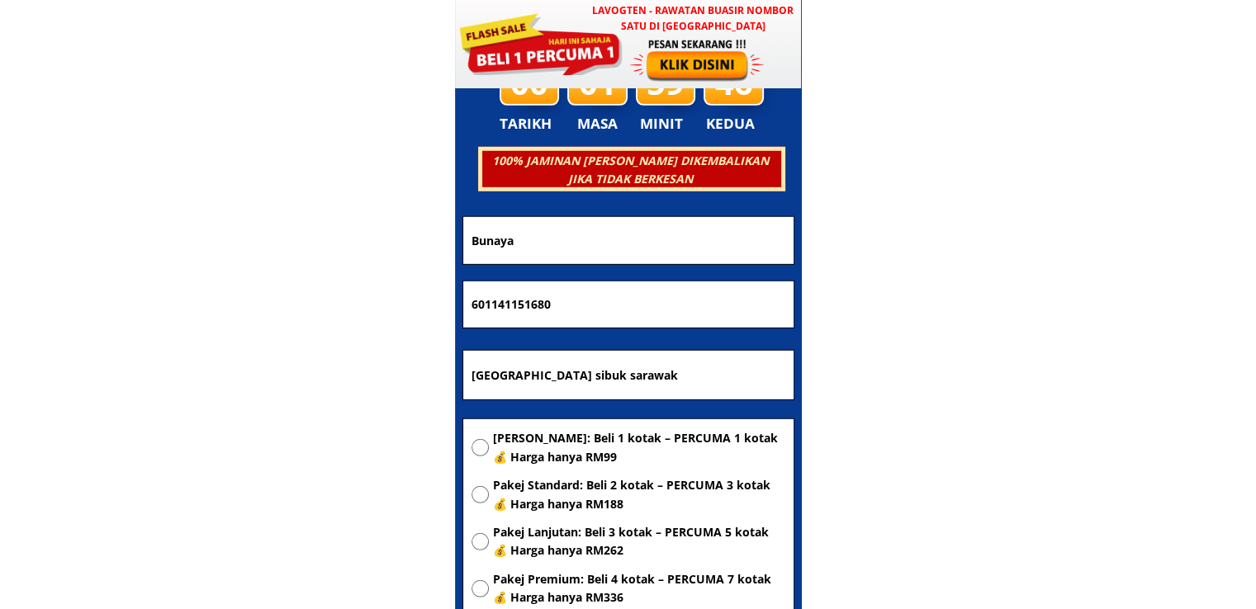
drag, startPoint x: 683, startPoint y: 359, endPoint x: 248, endPoint y: 382, distance: 436.4
paste input "rina bt Muda, [STREET_ADDRESS]."
type input "Marina bt Muda, [STREET_ADDRESS]."
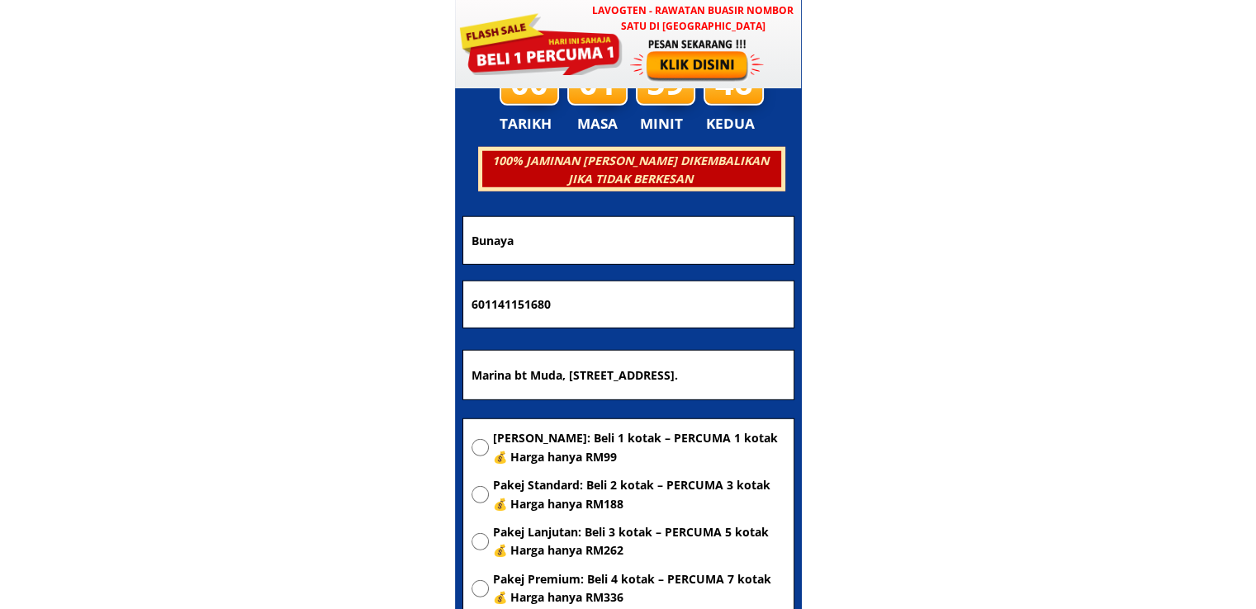
click at [525, 437] on span "[PERSON_NAME]: Beli 1 kotak – PERCUMA 1 kotak 💰 Harga hanya RM99" at bounding box center [639, 447] width 292 height 37
radio input "true"
drag, startPoint x: 644, startPoint y: 298, endPoint x: 268, endPoint y: 301, distance: 375.6
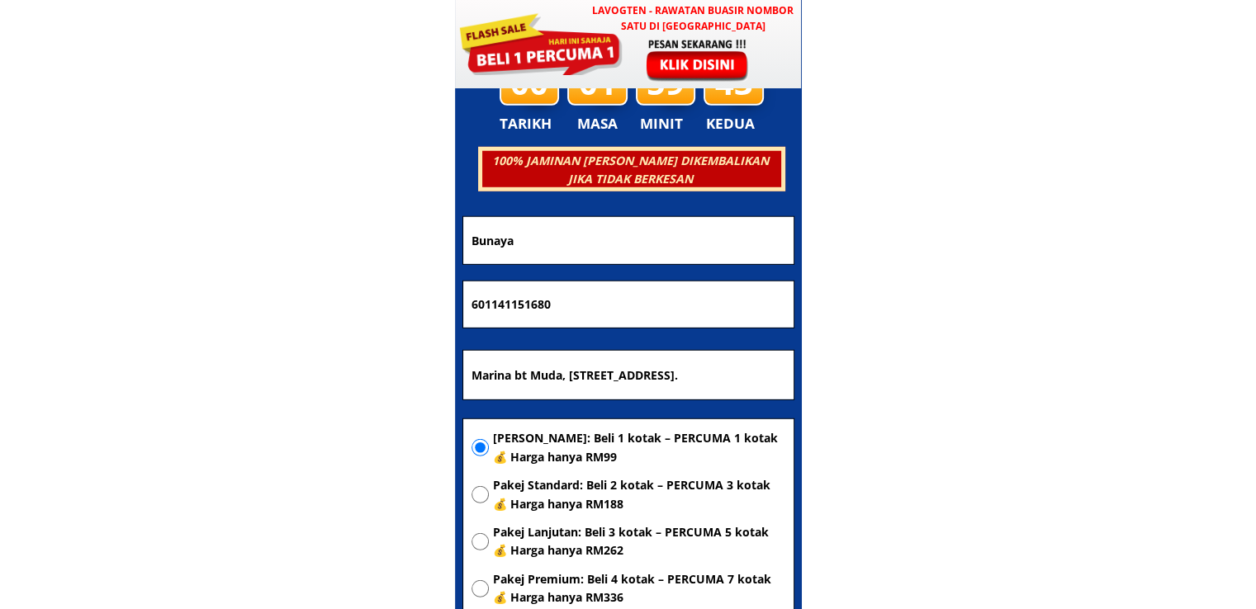
paste input "0176166142"
type input "0176166142"
drag, startPoint x: 631, startPoint y: 229, endPoint x: 320, endPoint y: 264, distance: 313.1
paste input "Marina bt Muda"
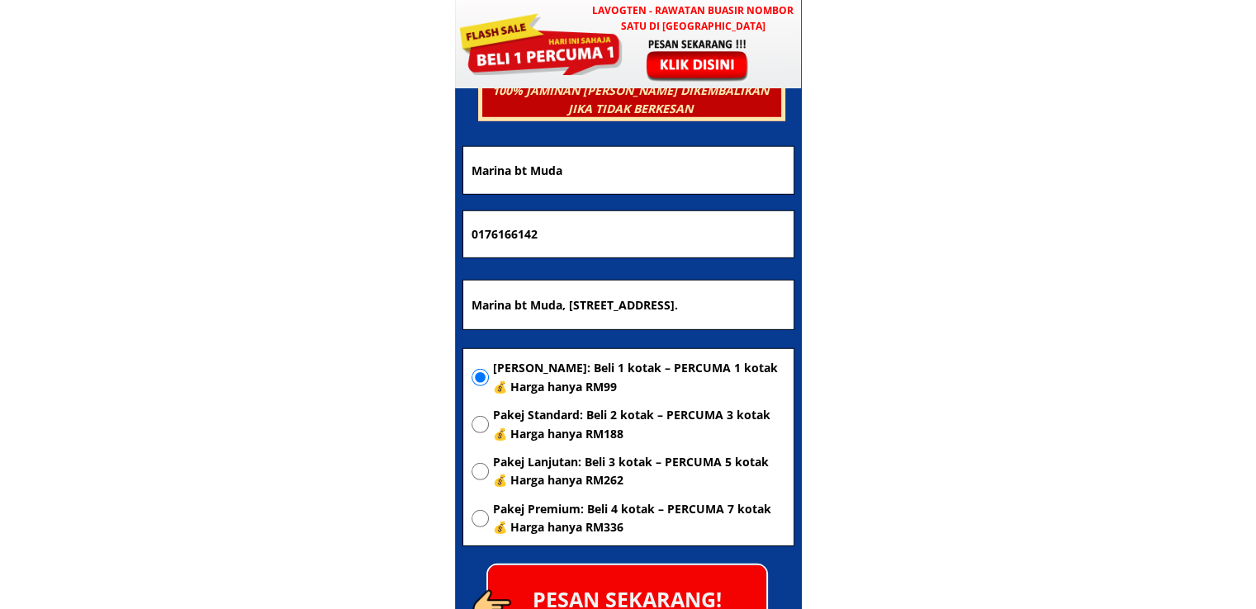
scroll to position [4858, 0]
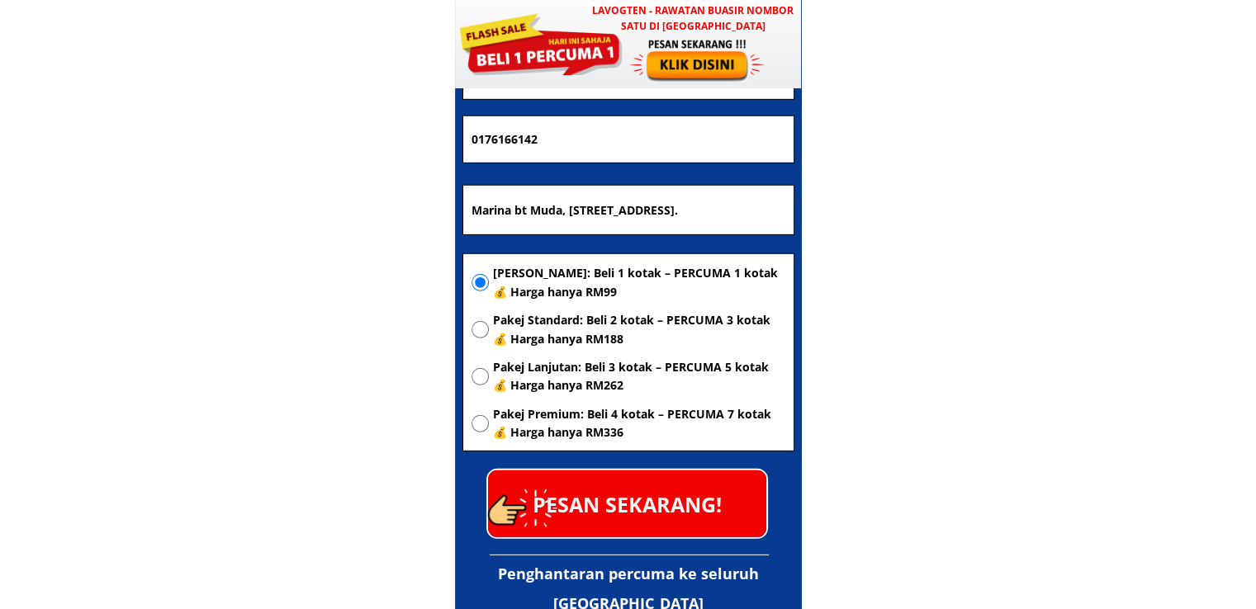
type input "Marina bt Muda"
click at [618, 513] on p "PESAN SEKARANG!" at bounding box center [627, 504] width 278 height 67
